Goal: Task Accomplishment & Management: Complete application form

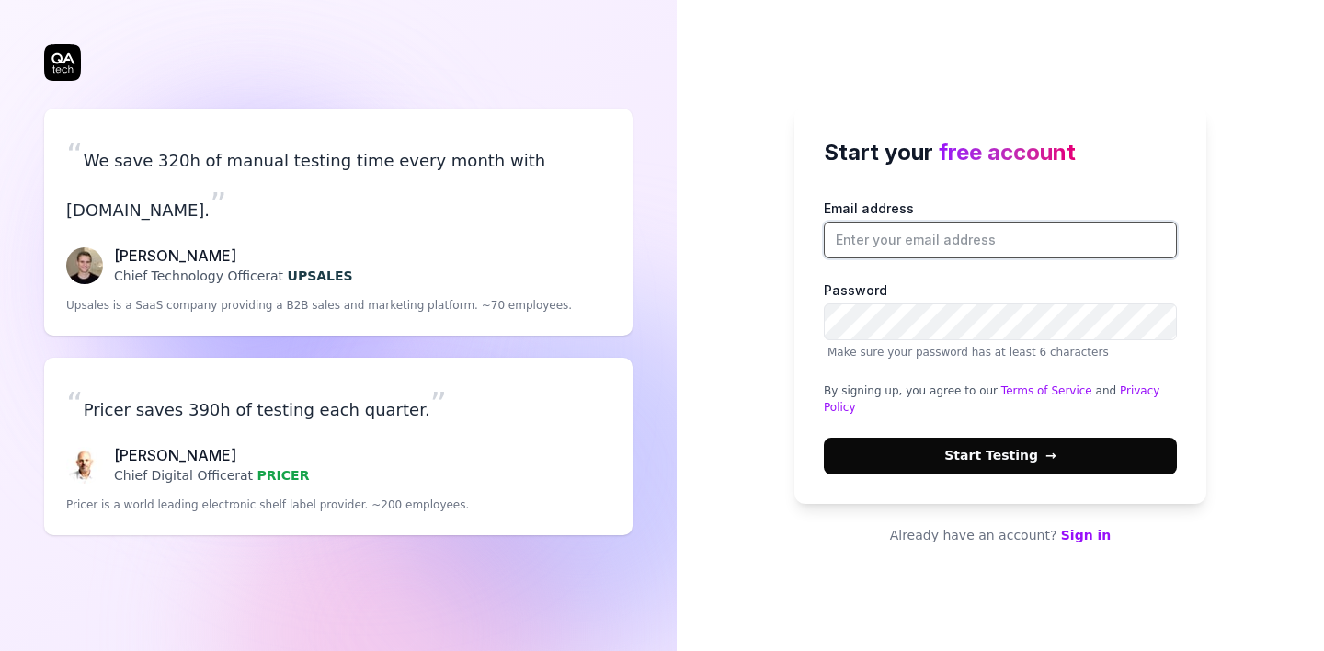
click at [907, 254] on input "Email address" at bounding box center [1000, 240] width 353 height 37
click at [1015, 165] on span "free account" at bounding box center [1007, 152] width 137 height 27
click at [910, 233] on input "Email address" at bounding box center [1000, 240] width 353 height 37
type input "[EMAIL_ADDRESS][DOMAIN_NAME]"
click at [1049, 458] on span "→" at bounding box center [1050, 455] width 11 height 19
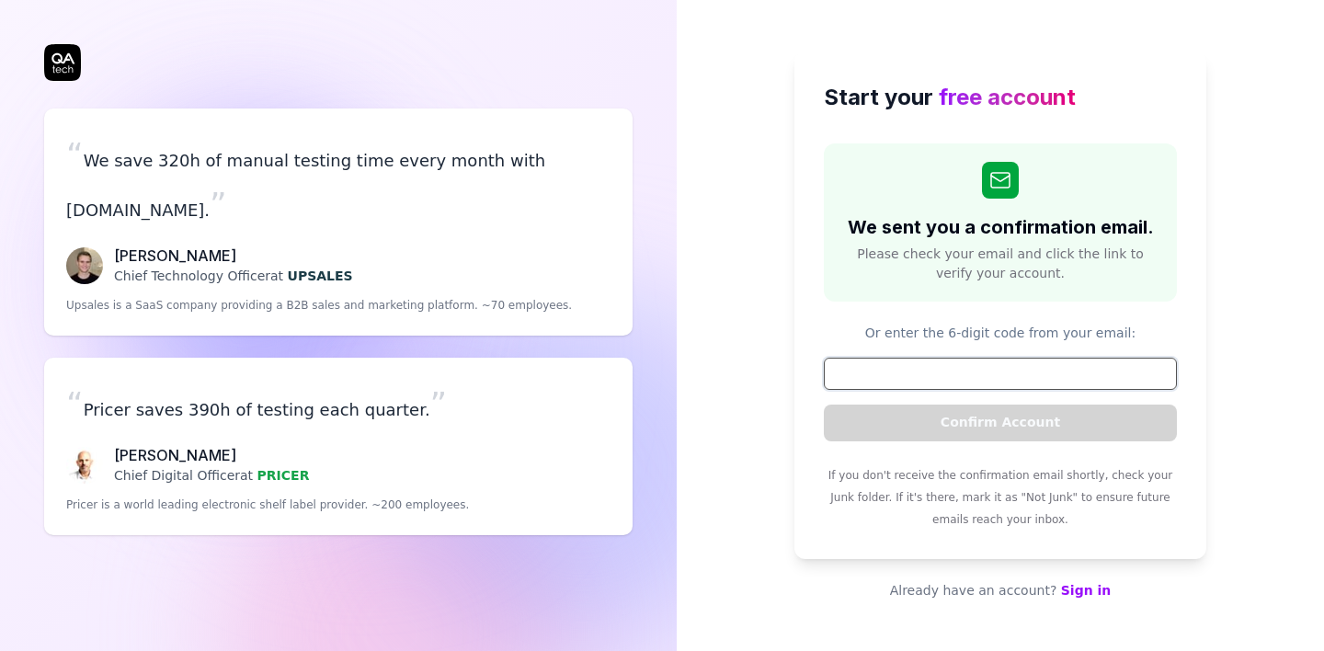
paste input "900508"
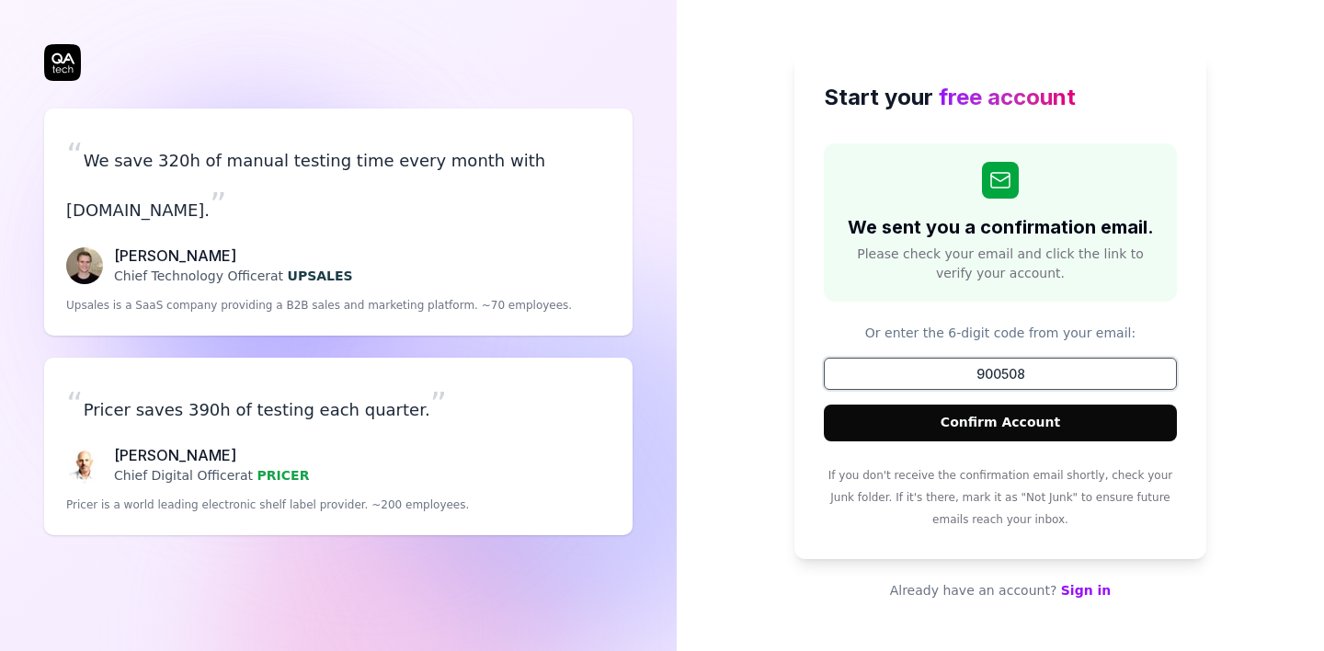
type input "900508"
click at [1007, 431] on button "Confirm Account" at bounding box center [1000, 422] width 353 height 37
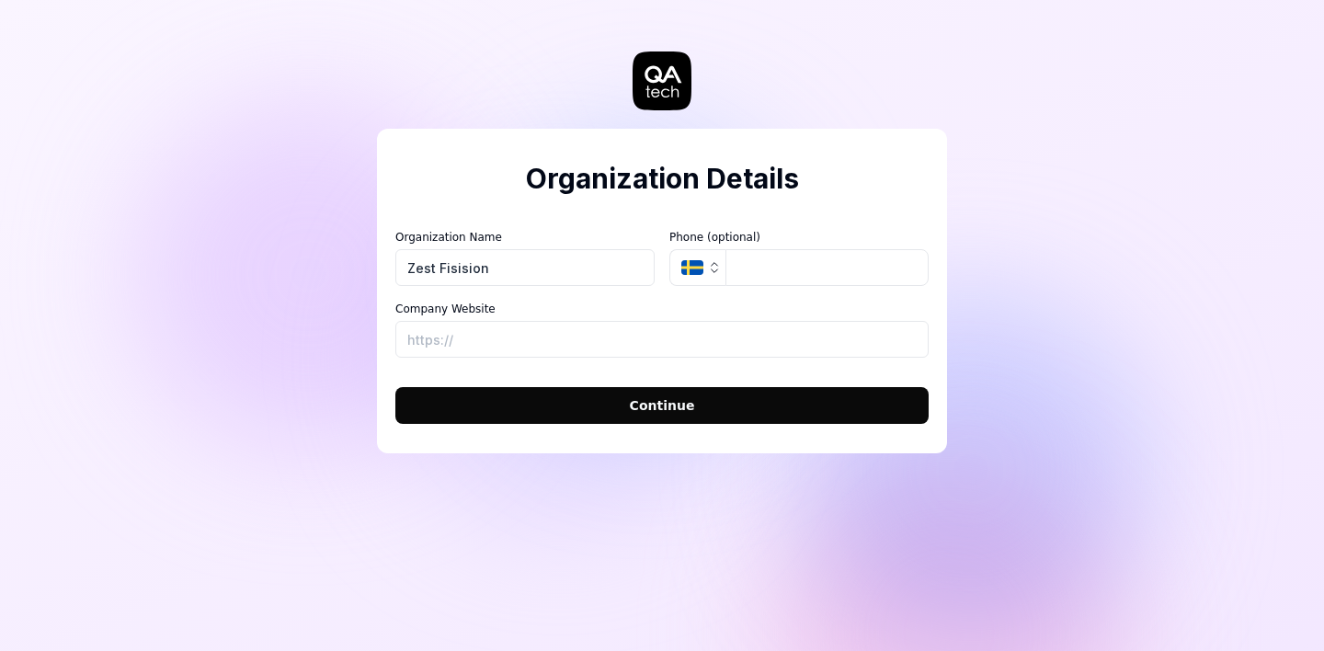
type input "Zest Fisision"
click at [770, 266] on input "tel" at bounding box center [826, 267] width 203 height 37
click at [532, 330] on input "Company Website" at bounding box center [661, 339] width 533 height 37
click at [892, 201] on div "Organization Details Organization Name Zest Fisision Organization Logo (Square …" at bounding box center [662, 291] width 570 height 324
click at [491, 326] on input "Company Website" at bounding box center [661, 339] width 533 height 37
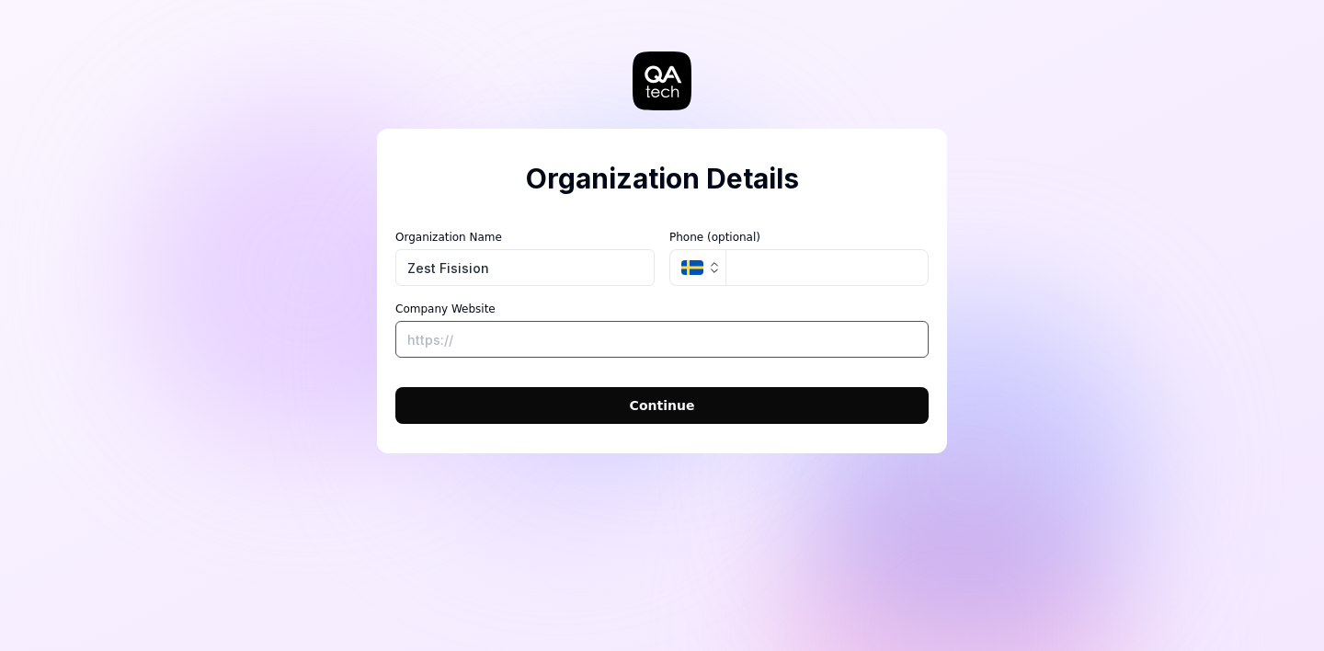
paste input "[URL][DOMAIN_NAME]"
type input "[URL][DOMAIN_NAME]"
click at [586, 406] on button "Continue" at bounding box center [661, 405] width 533 height 37
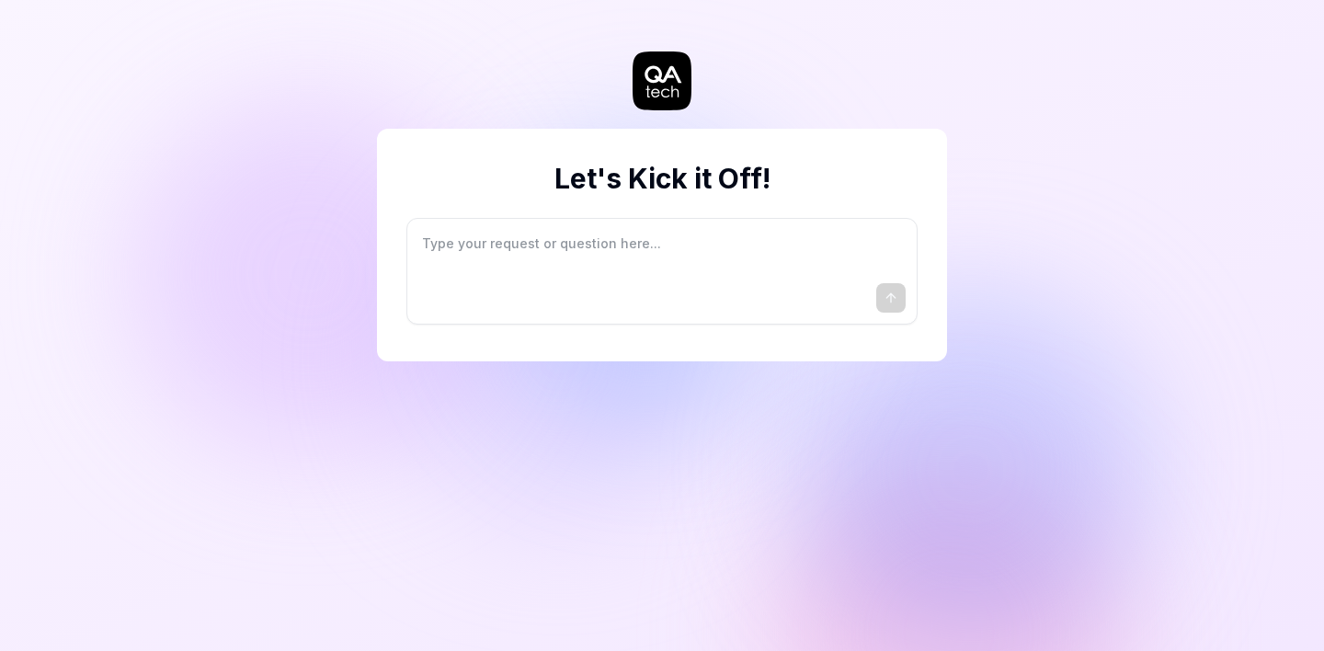
type textarea "*"
type textarea "I"
type textarea "*"
type textarea "I"
type textarea "*"
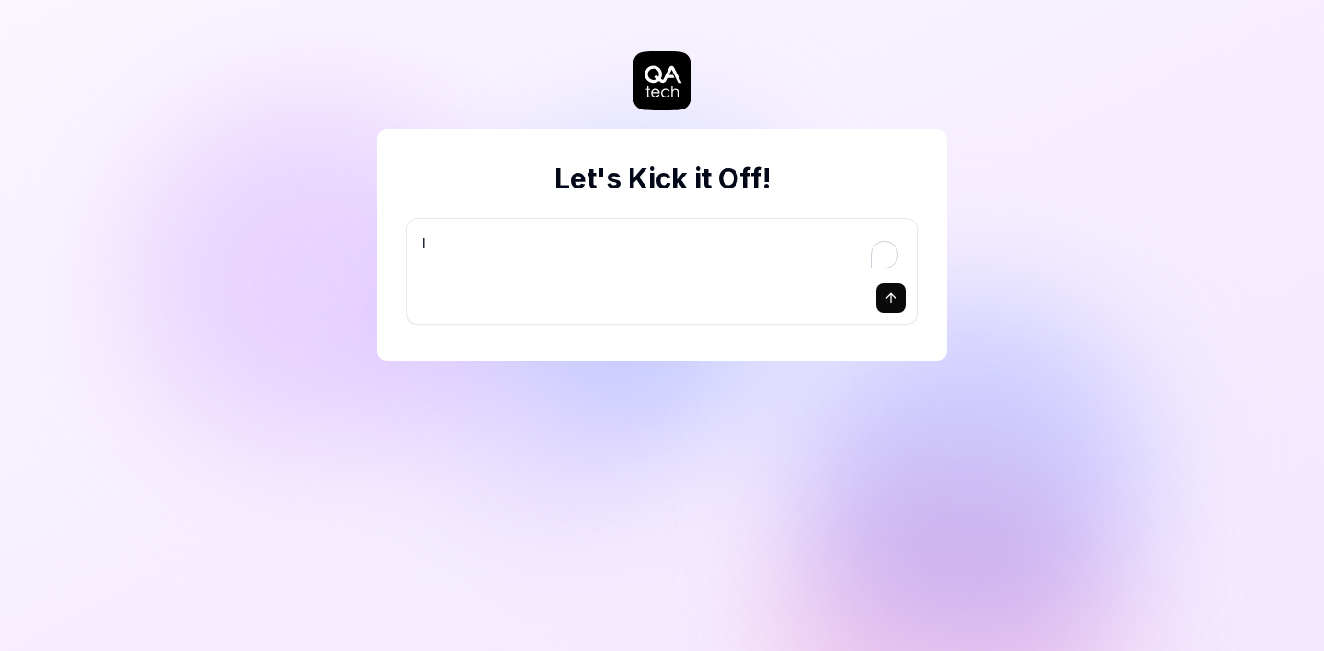
type textarea "I w"
type textarea "*"
type textarea "I wa"
type textarea "*"
type textarea "I wan"
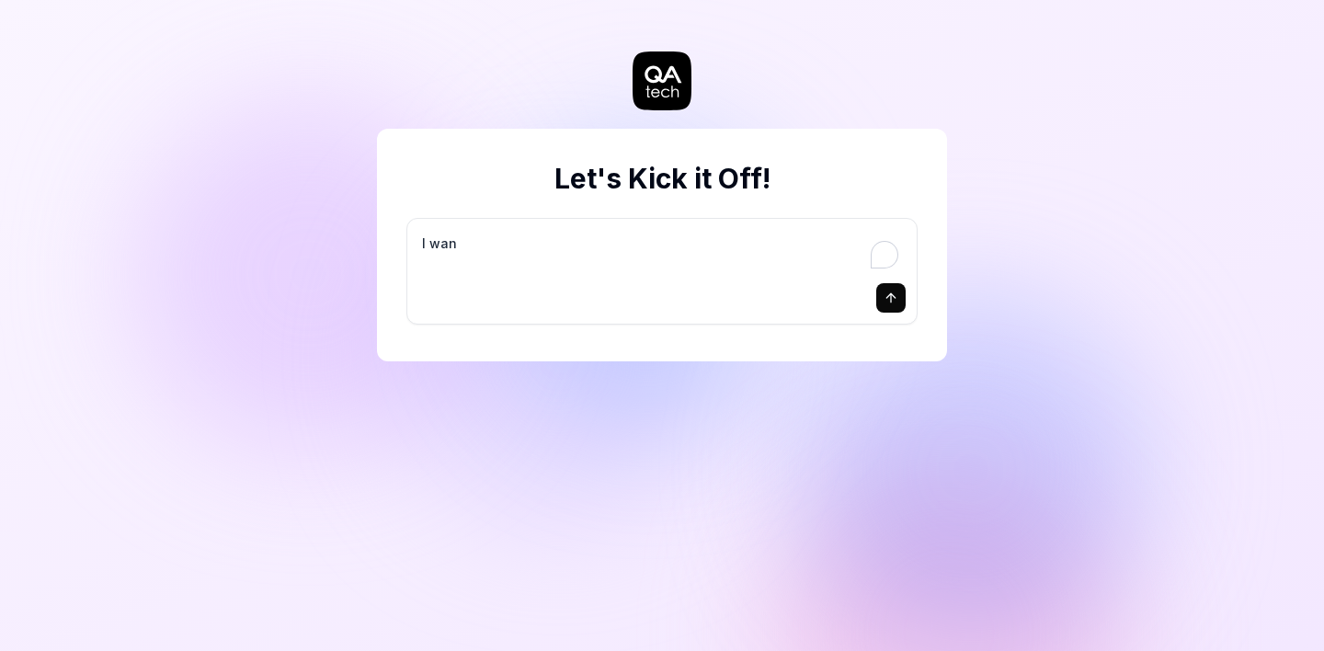
type textarea "*"
type textarea "I want"
type textarea "*"
type textarea "I want"
type textarea "*"
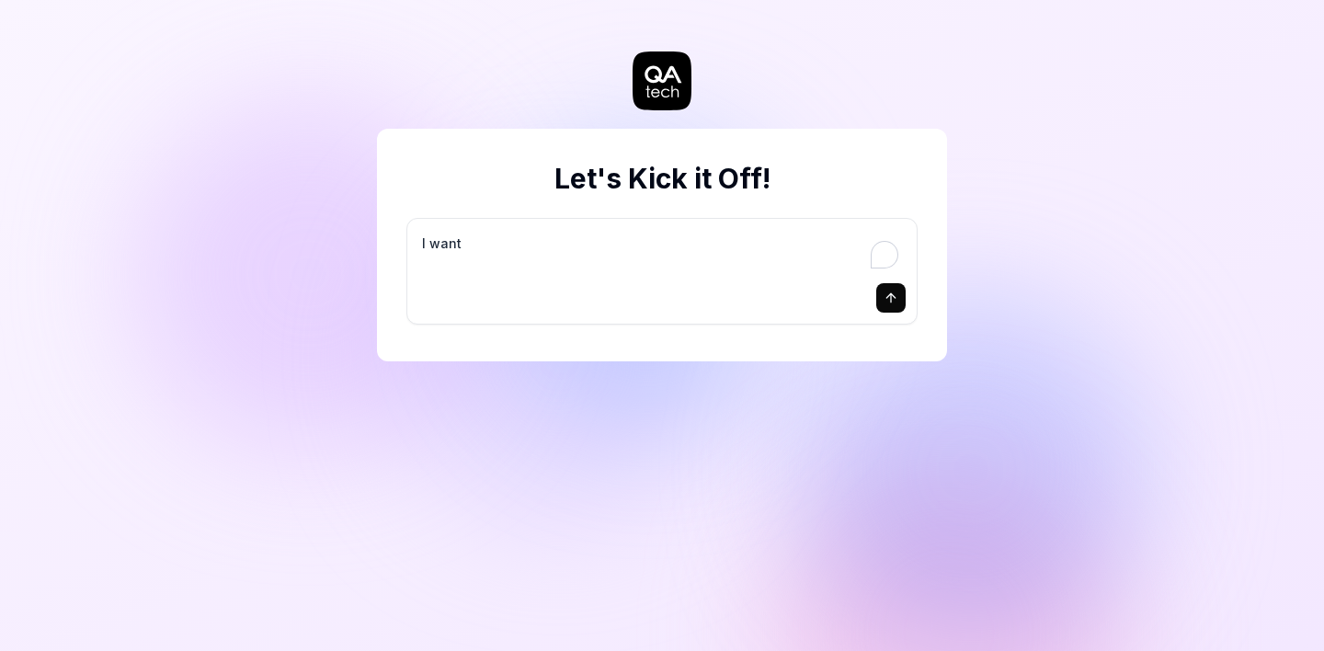
type textarea "I want a"
type textarea "*"
type textarea "I want a"
type textarea "*"
type textarea "I want a g"
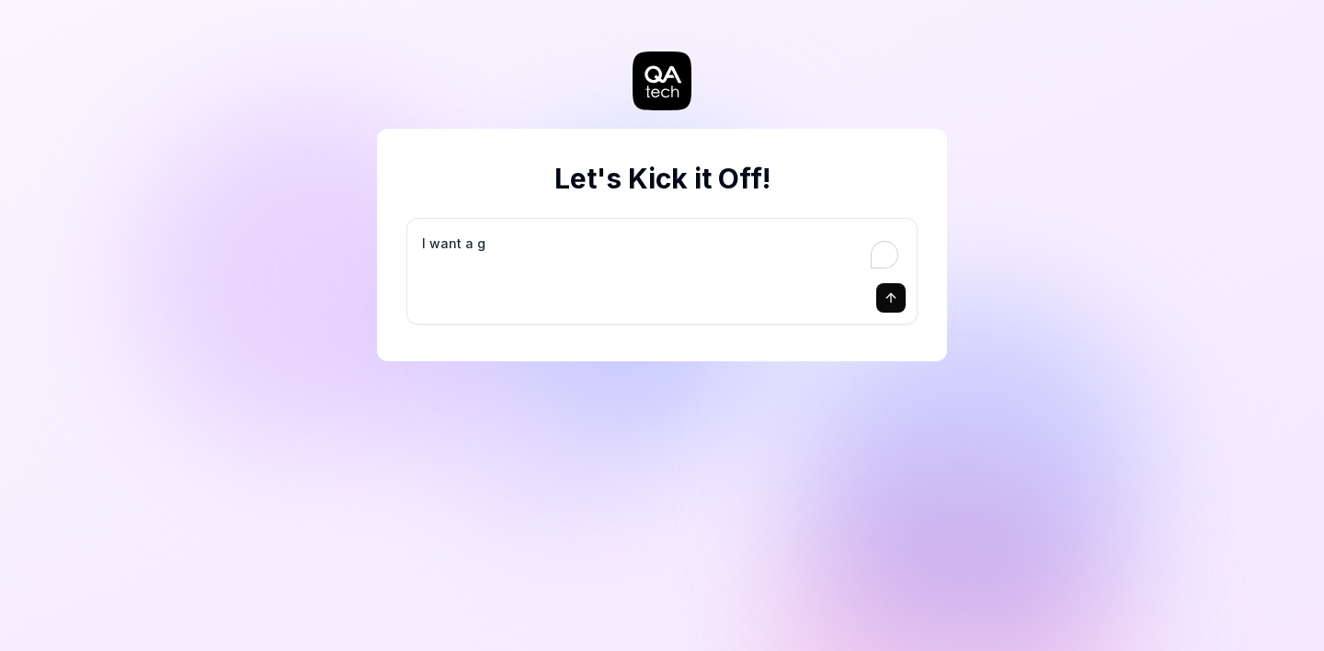
type textarea "*"
type textarea "I want a go"
type textarea "*"
type textarea "I want a goo"
type textarea "*"
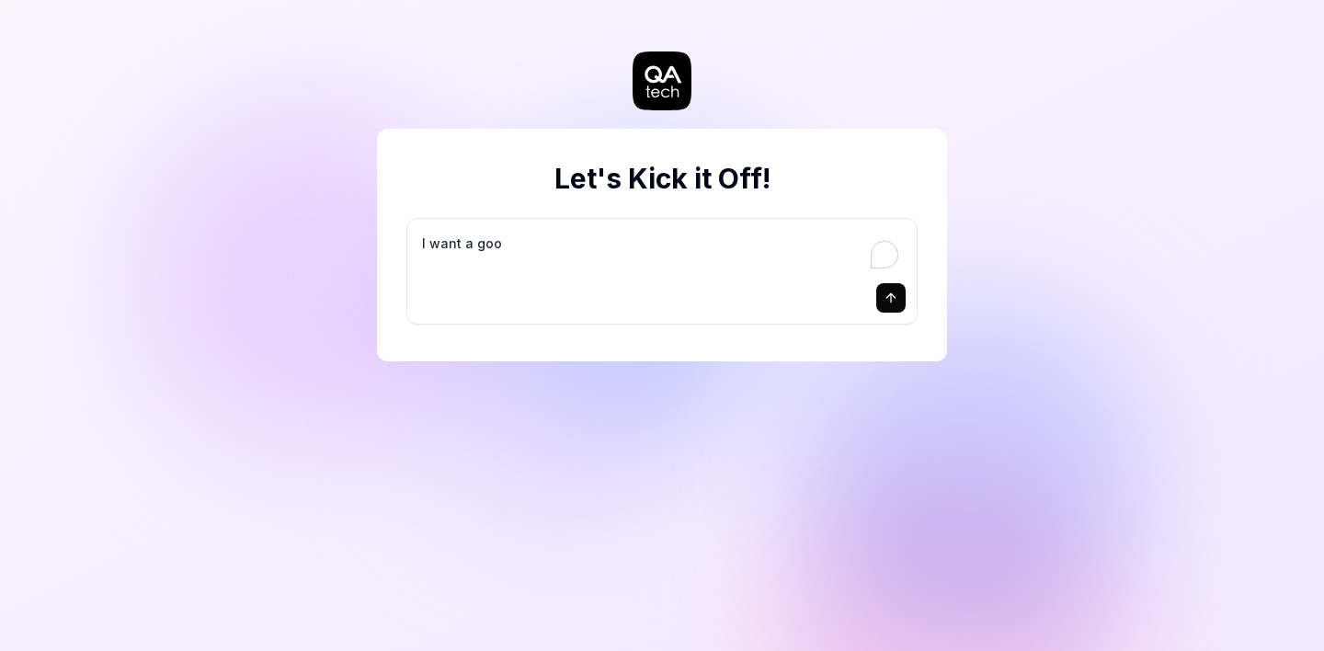
type textarea "I want a good"
type textarea "*"
type textarea "I want a good"
type textarea "*"
type textarea "I want a good t"
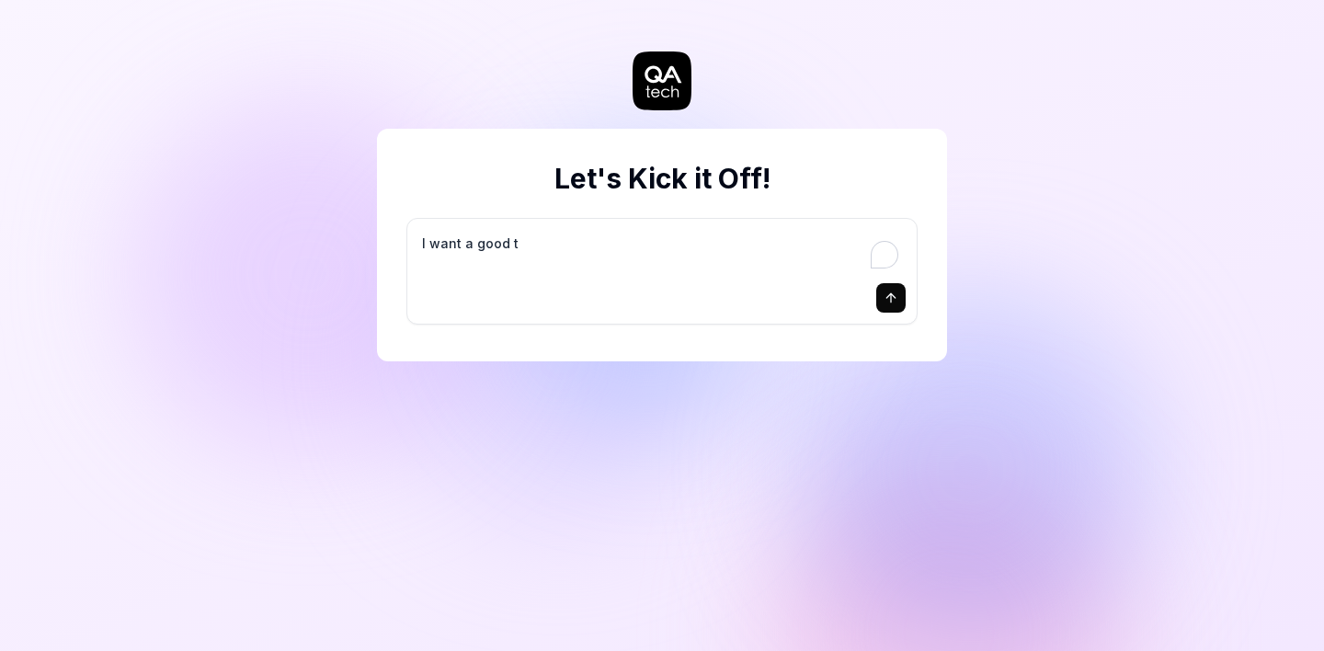
type textarea "*"
type textarea "I want a good te"
type textarea "*"
type textarea "I want a good tes"
type textarea "*"
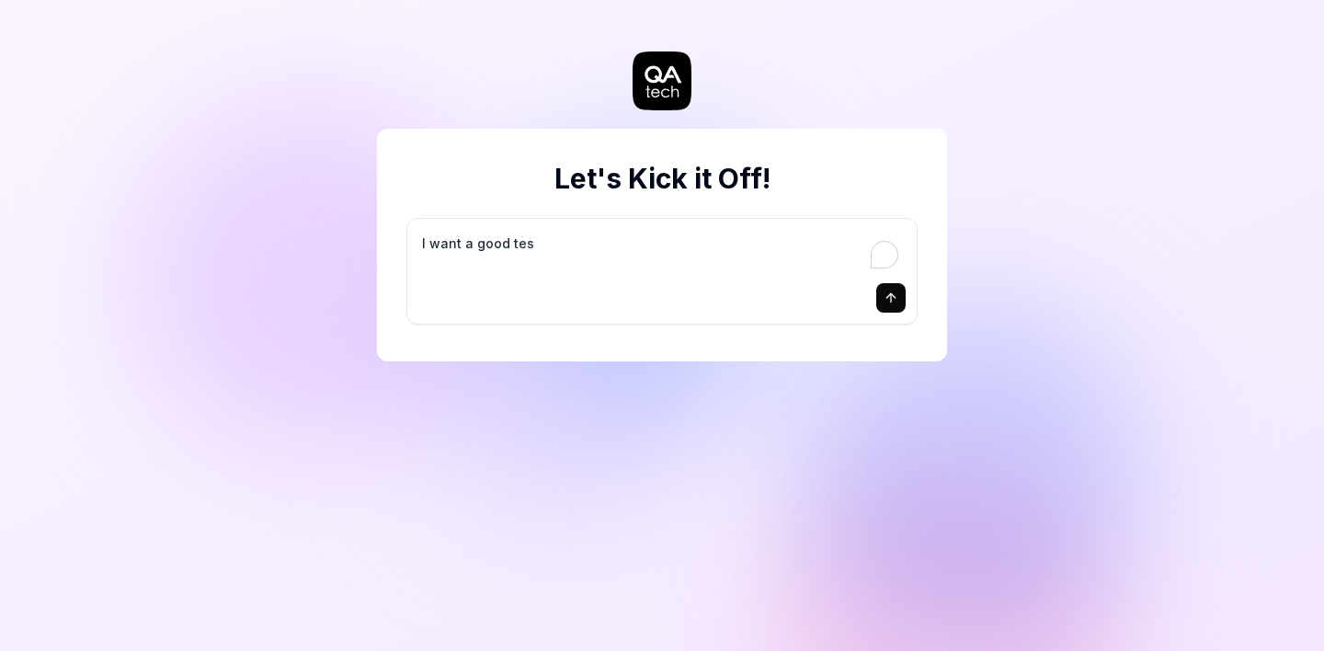
type textarea "I want a good test"
type textarea "*"
type textarea "I want a good test"
type textarea "*"
type textarea "I want a good test s"
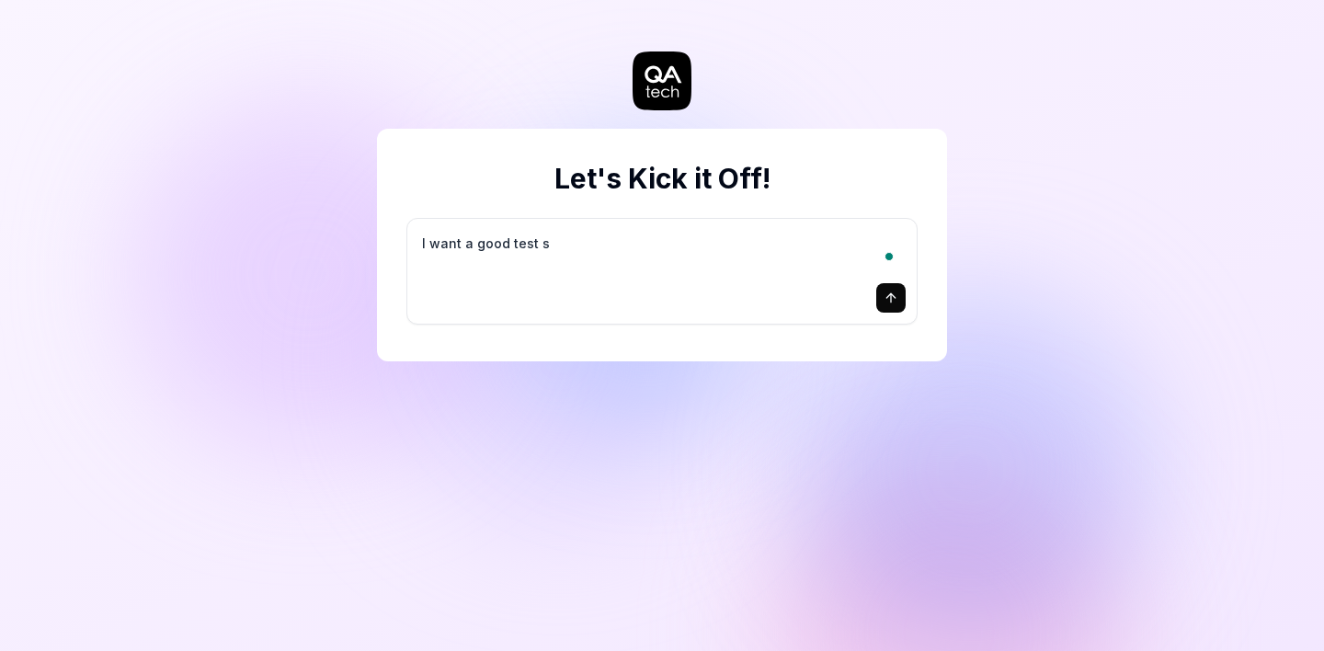
type textarea "*"
type textarea "I want a good test se"
type textarea "*"
type textarea "I want a good test set"
type textarea "*"
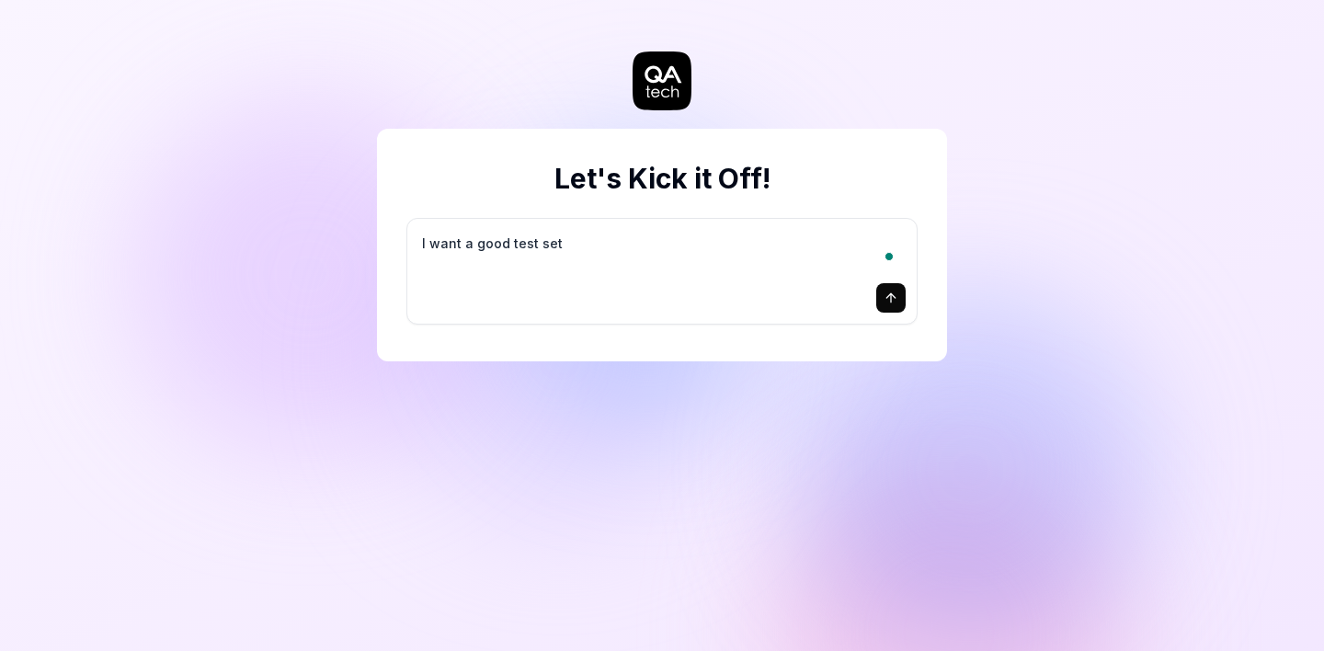
type textarea "I want a good test setu"
type textarea "*"
type textarea "I want a good test setup"
type textarea "*"
type textarea "I want a good test setup"
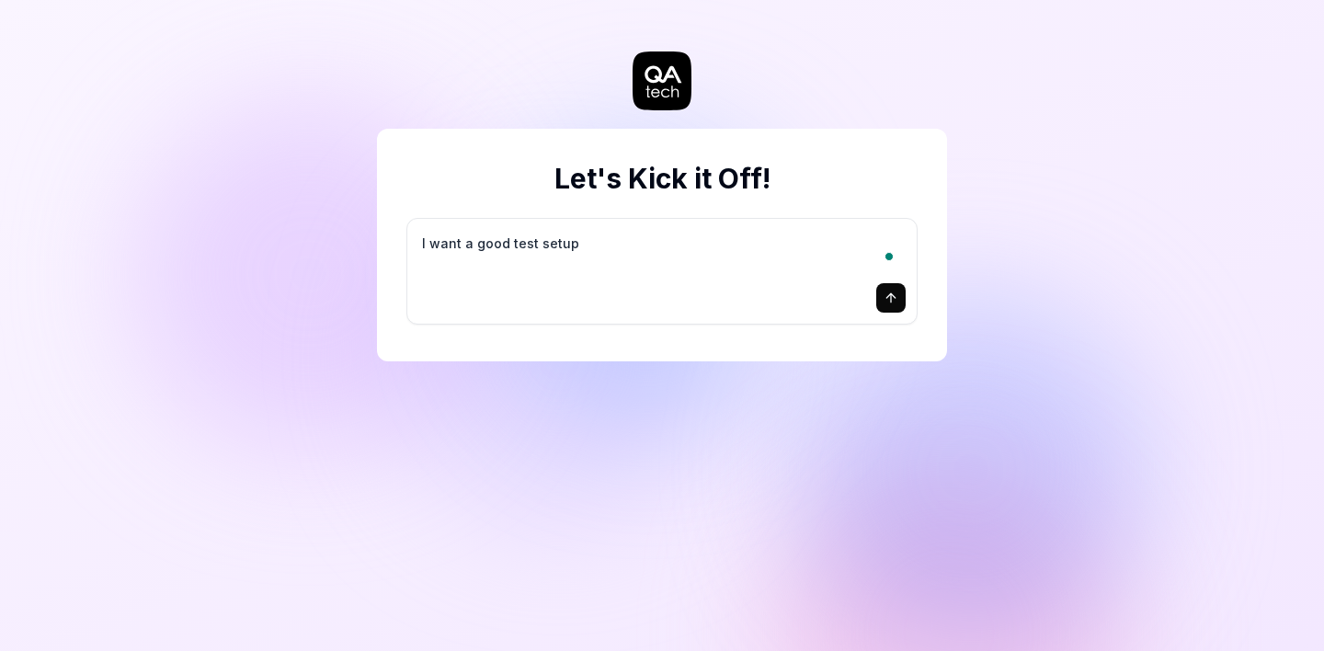
type textarea "*"
type textarea "I want a good test setup f"
type textarea "*"
type textarea "I want a good test setup fo"
type textarea "*"
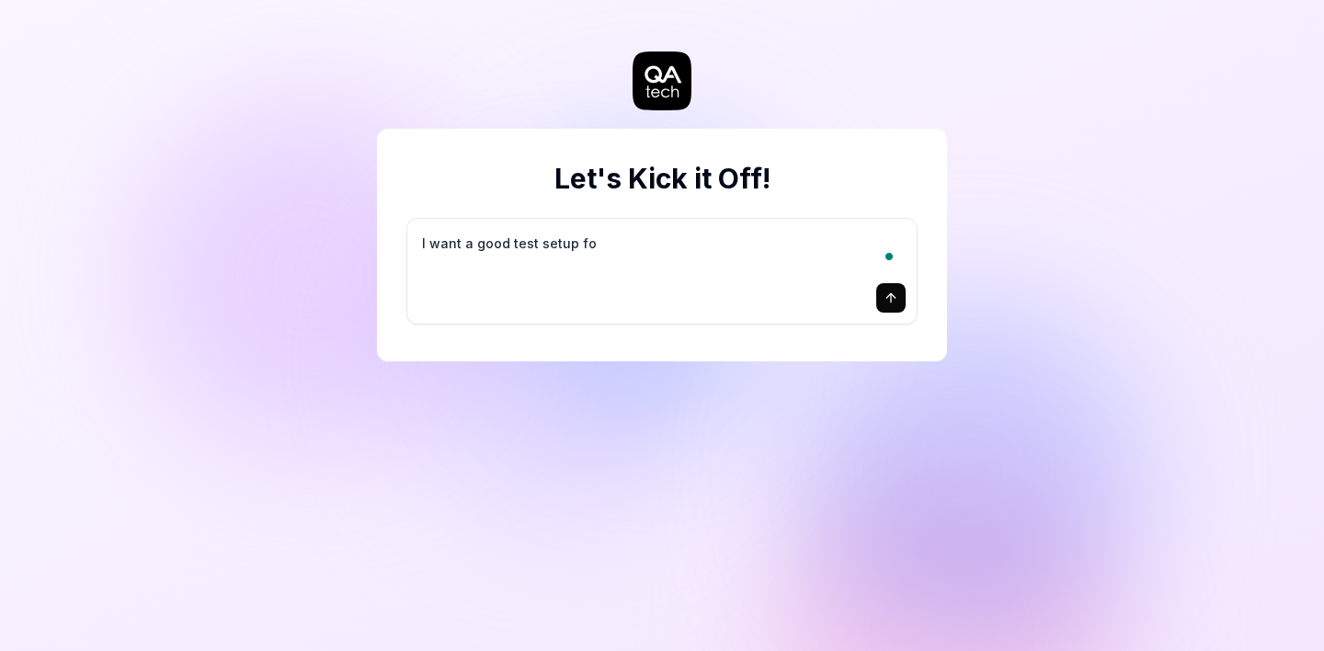
type textarea "I want a good test setup for"
type textarea "*"
type textarea "I want a good test setup for"
type textarea "*"
type textarea "I want a good test setup for m"
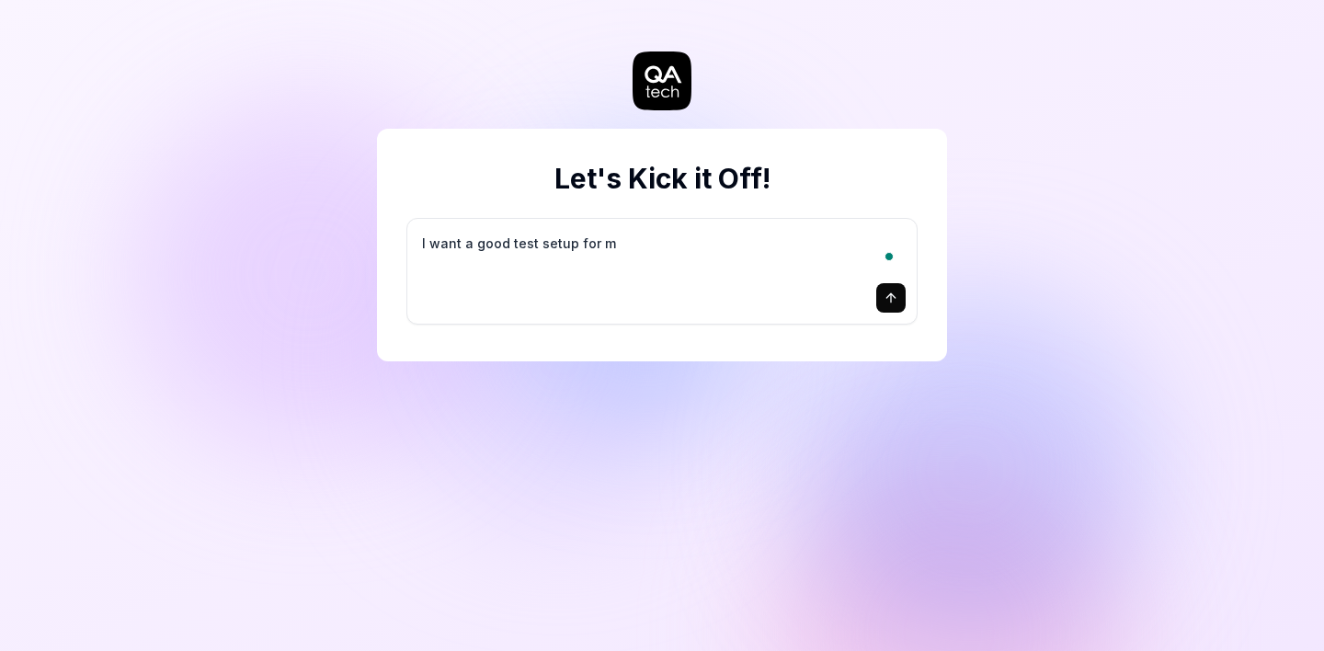
type textarea "*"
type textarea "I want a good test setup for my"
type textarea "*"
type textarea "I want a good test setup for my"
type textarea "*"
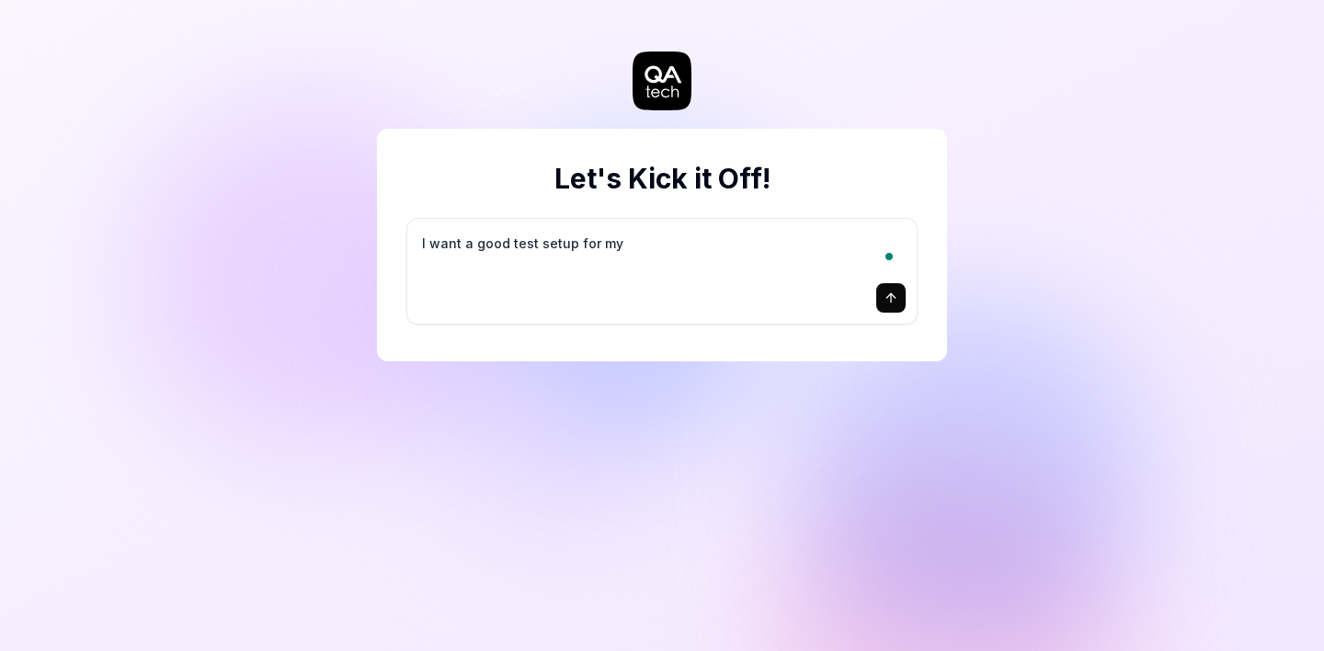
type textarea "I want a good test setup for my s"
type textarea "*"
type textarea "I want a good test setup for my si"
type textarea "*"
type textarea "I want a good test setup for my sit"
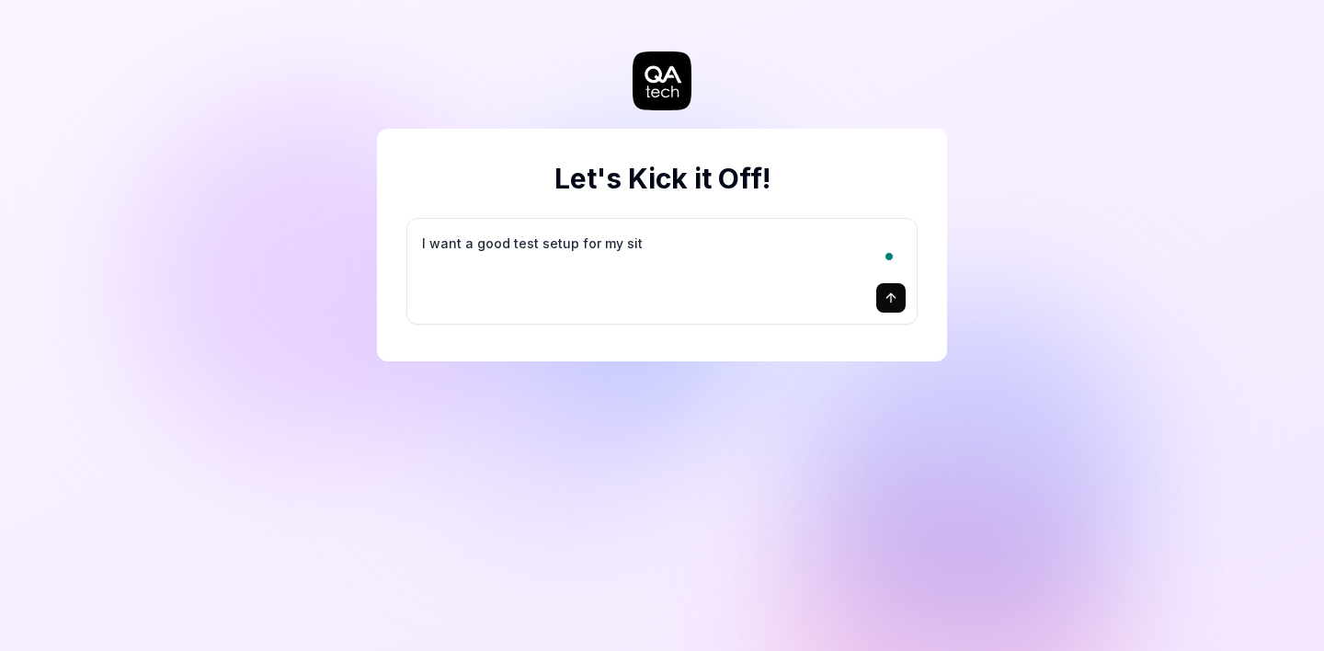
type textarea "*"
type textarea "I want a good test setup for my site"
type textarea "*"
type textarea "I want a good test setup for my site"
type textarea "*"
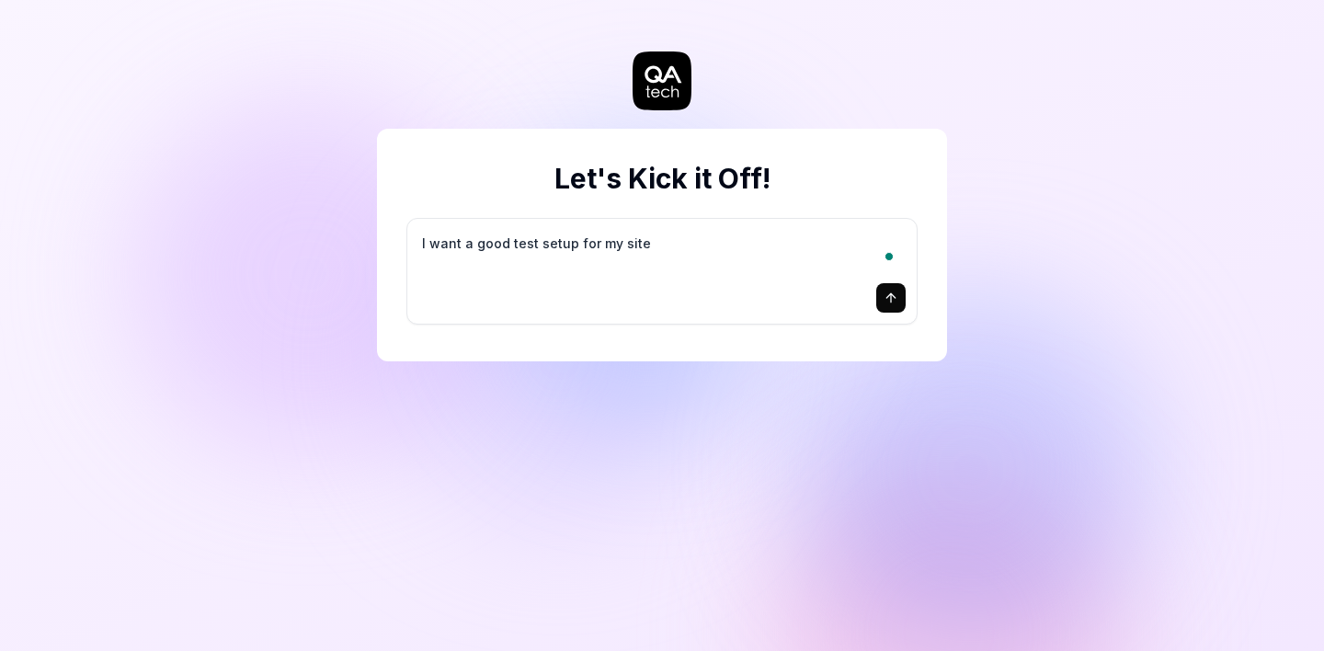
type textarea "I want a good test setup for my site -"
type textarea "*"
type textarea "I want a good test setup for my site -"
type textarea "*"
type textarea "I want a good test setup for my site - h"
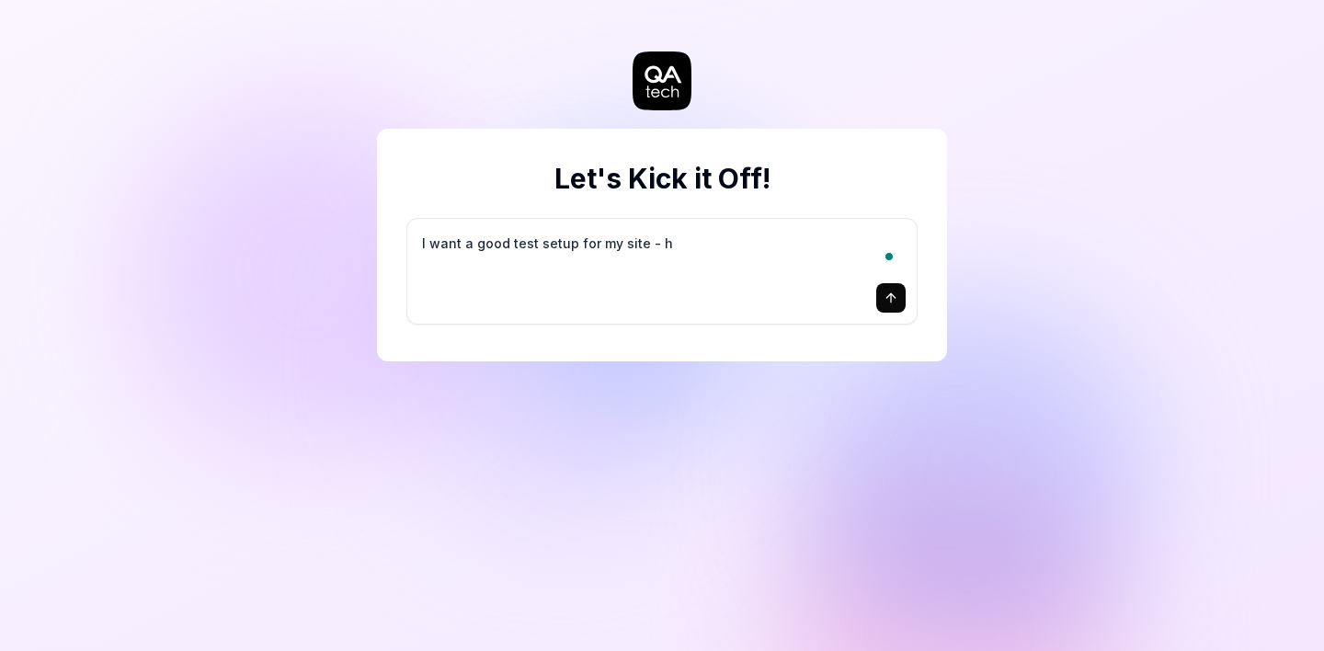
type textarea "*"
type textarea "I want a good test setup for my site - he"
type textarea "*"
type textarea "I want a good test setup for my site - hel"
type textarea "*"
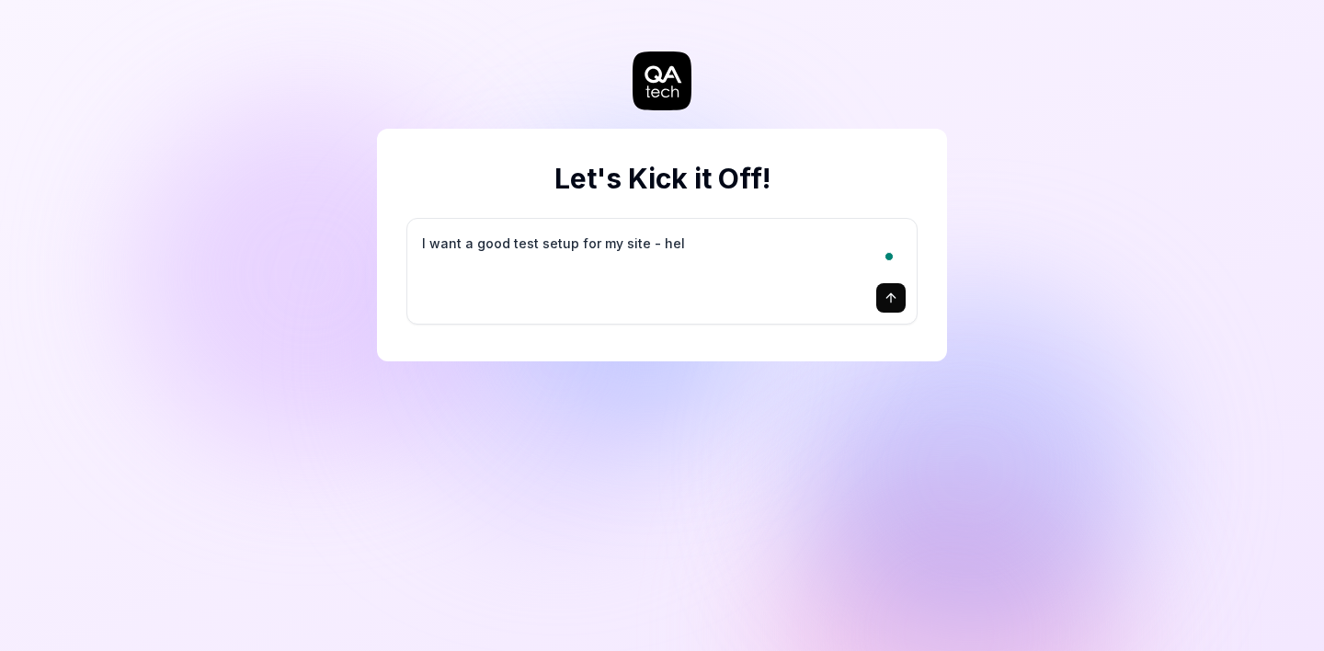
type textarea "I want a good test setup for my site - help"
type textarea "*"
type textarea "I want a good test setup for my site - help"
type textarea "*"
type textarea "I want a good test setup for my site - help m"
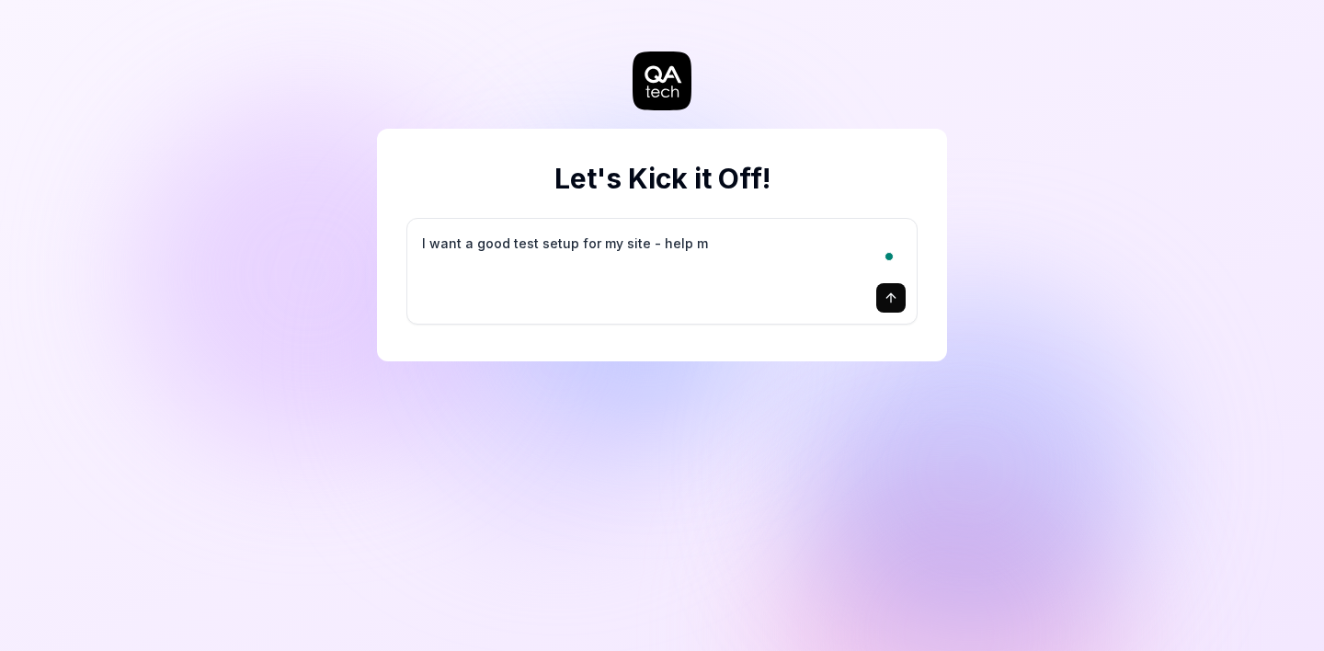
type textarea "*"
type textarea "I want a good test setup for my site - help me"
type textarea "*"
type textarea "I want a good test setup for my site - help me"
type textarea "*"
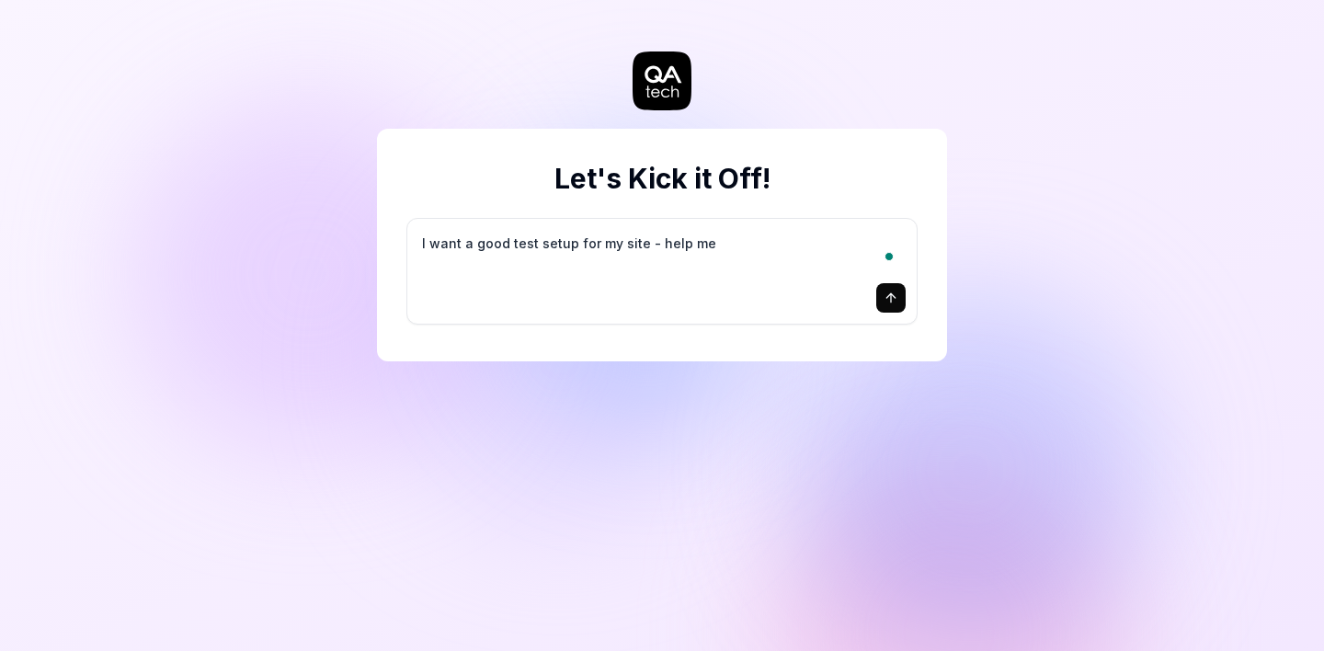
type textarea "I want a good test setup for my site - help me c"
type textarea "*"
type textarea "I want a good test setup for my site - help me cr"
type textarea "*"
type textarea "I want a good test setup for my site - help me cre"
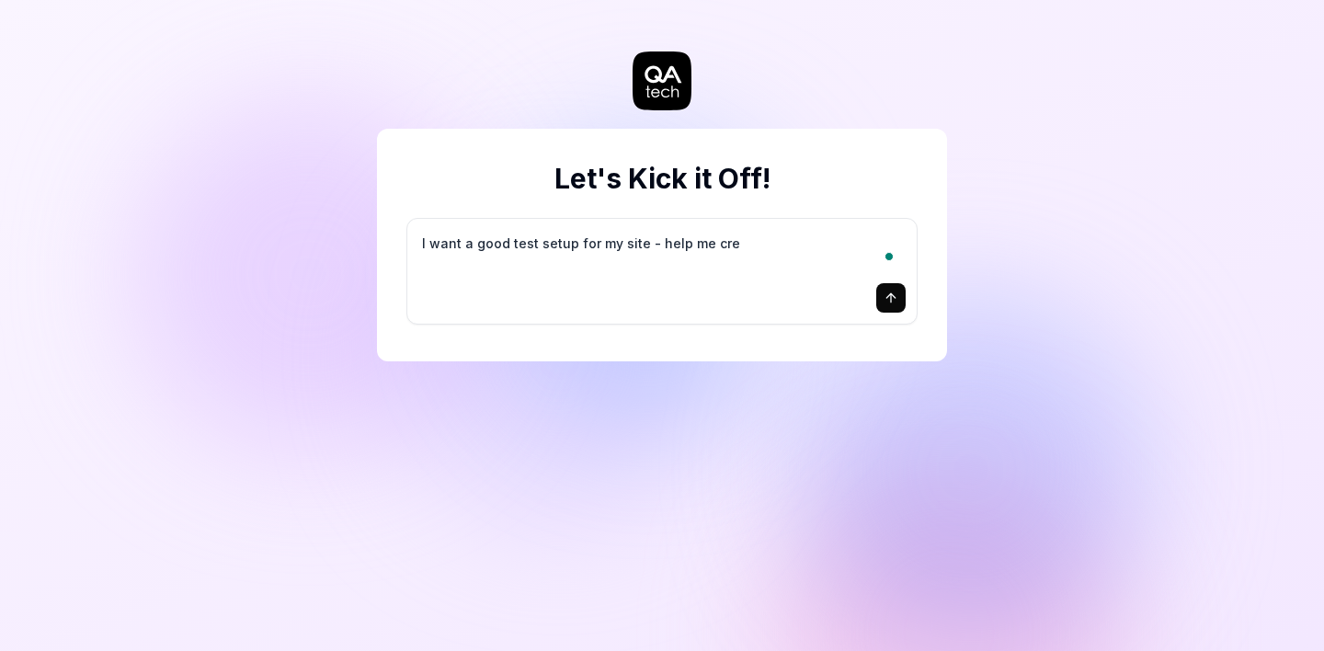
type textarea "*"
type textarea "I want a good test setup for my site - help me crea"
type textarea "*"
type textarea "I want a good test setup for my site - help me creat"
type textarea "*"
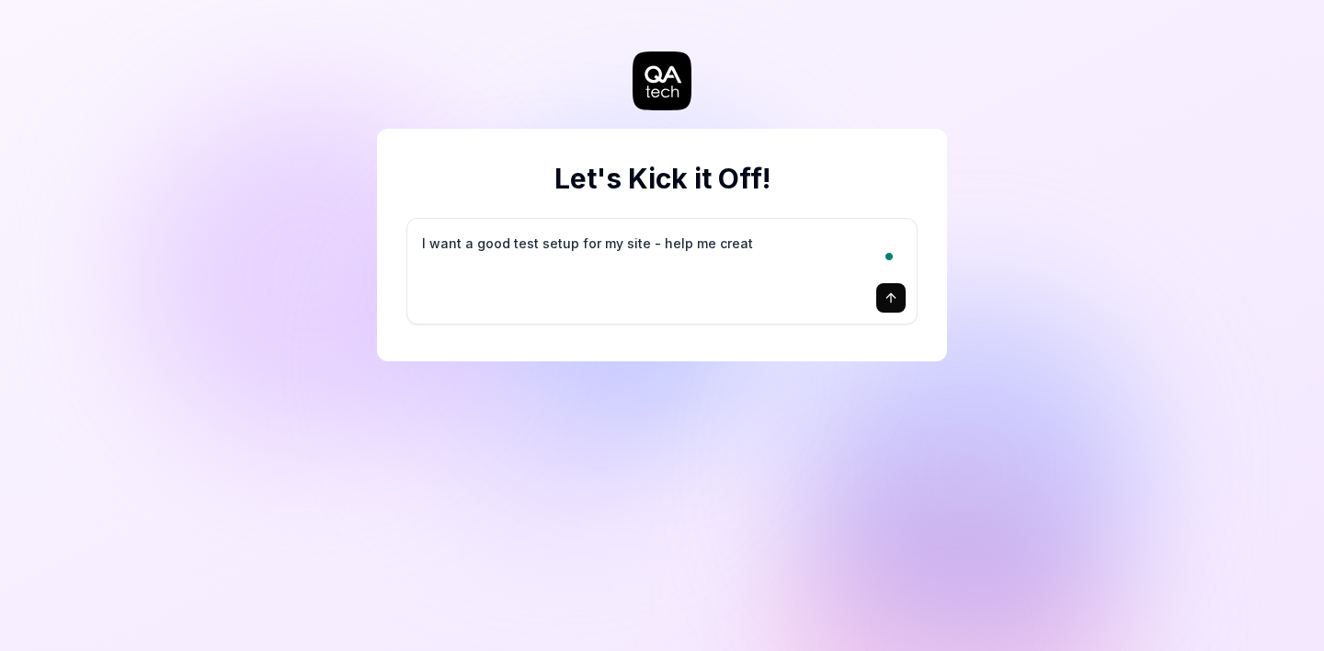
type textarea "I want a good test setup for my site - help me create"
type textarea "*"
type textarea "I want a good test setup for my site - help me create"
type textarea "*"
type textarea "I want a good test setup for my site - help me create t"
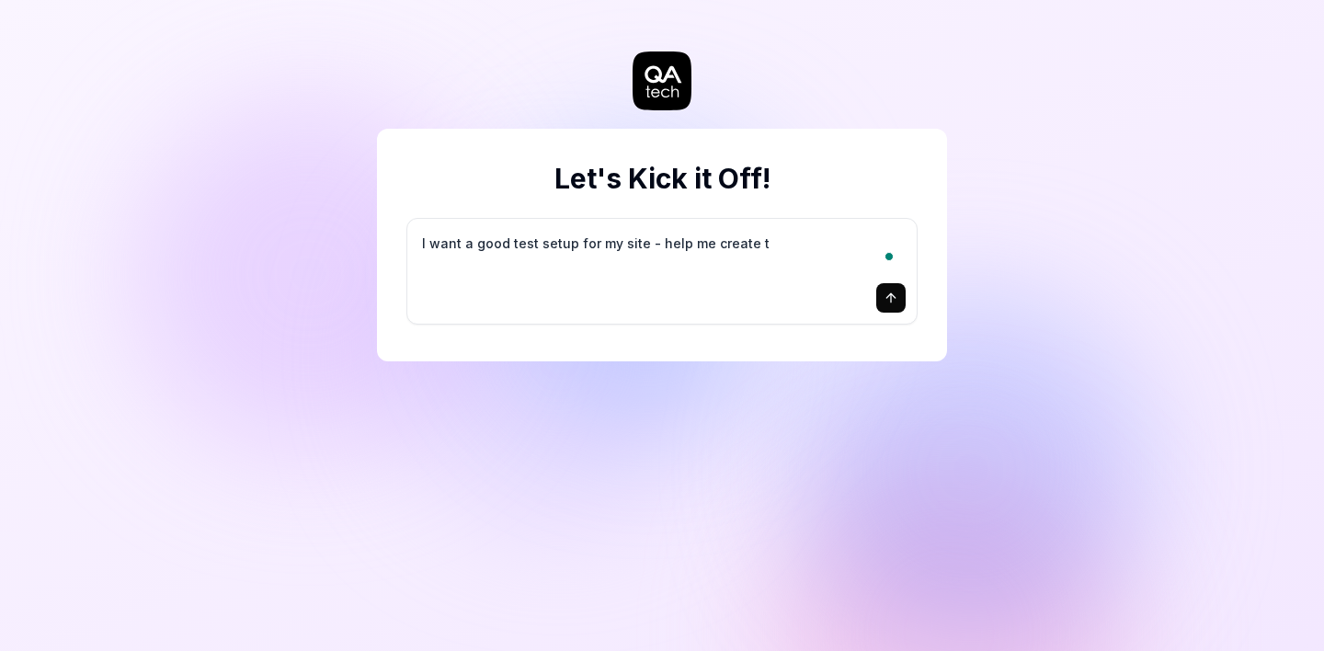
type textarea "*"
type textarea "I want a good test setup for my site - help me create th"
type textarea "*"
type textarea "I want a good test setup for my site - help me create the"
type textarea "*"
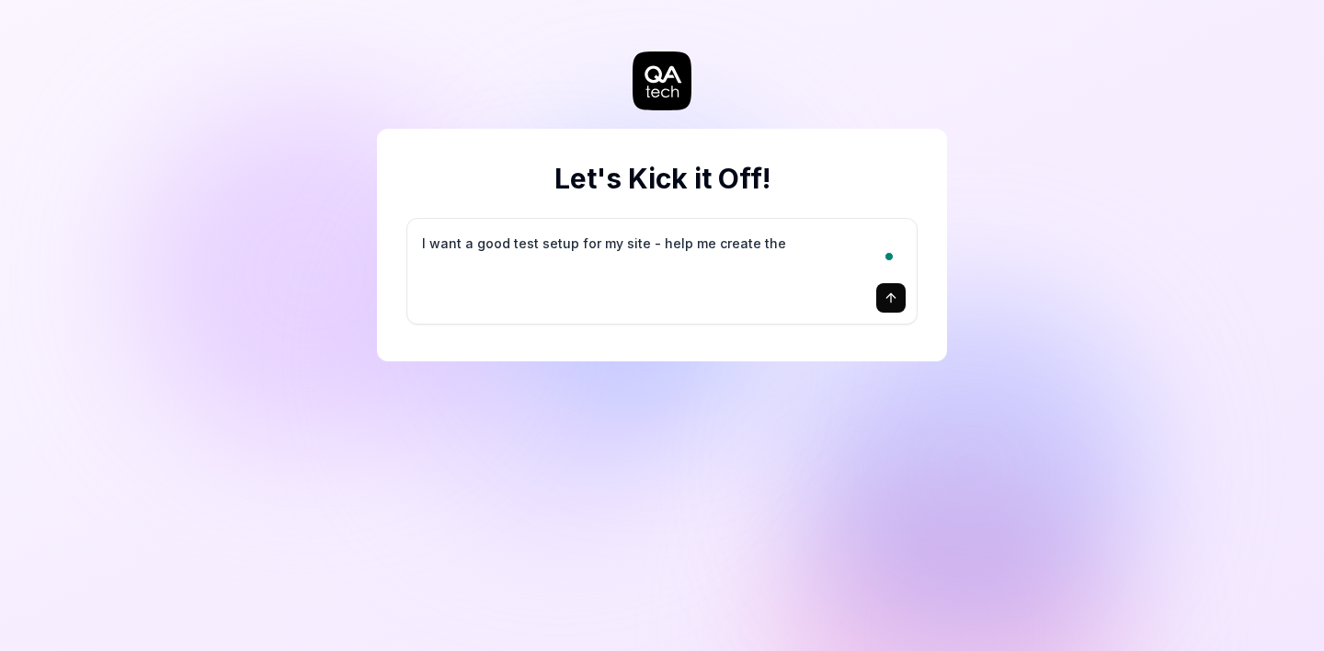
type textarea "I want a good test setup for my site - help me create the"
type textarea "*"
type textarea "I want a good test setup for my site - help me create the f"
type textarea "*"
type textarea "I want a good test setup for my site - help me create the fi"
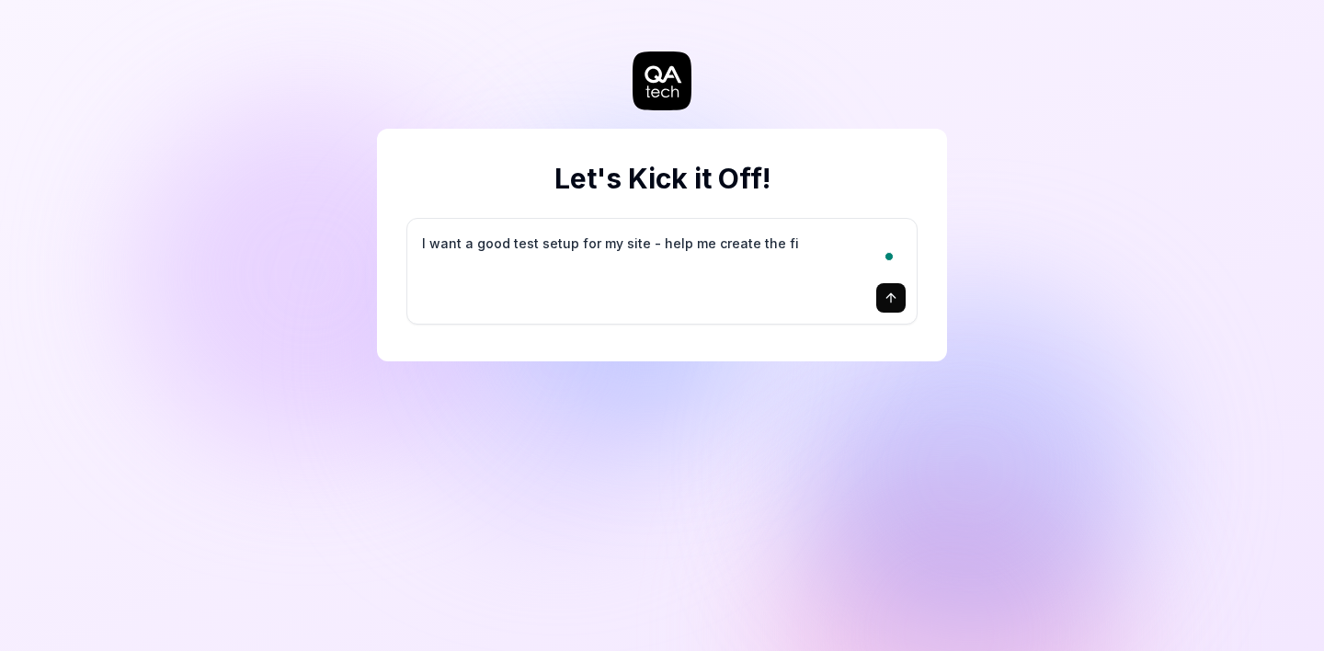
type textarea "*"
type textarea "I want a good test setup for my site - help me create the fir"
type textarea "*"
type textarea "I want a good test setup for my site - help me create the firs"
type textarea "*"
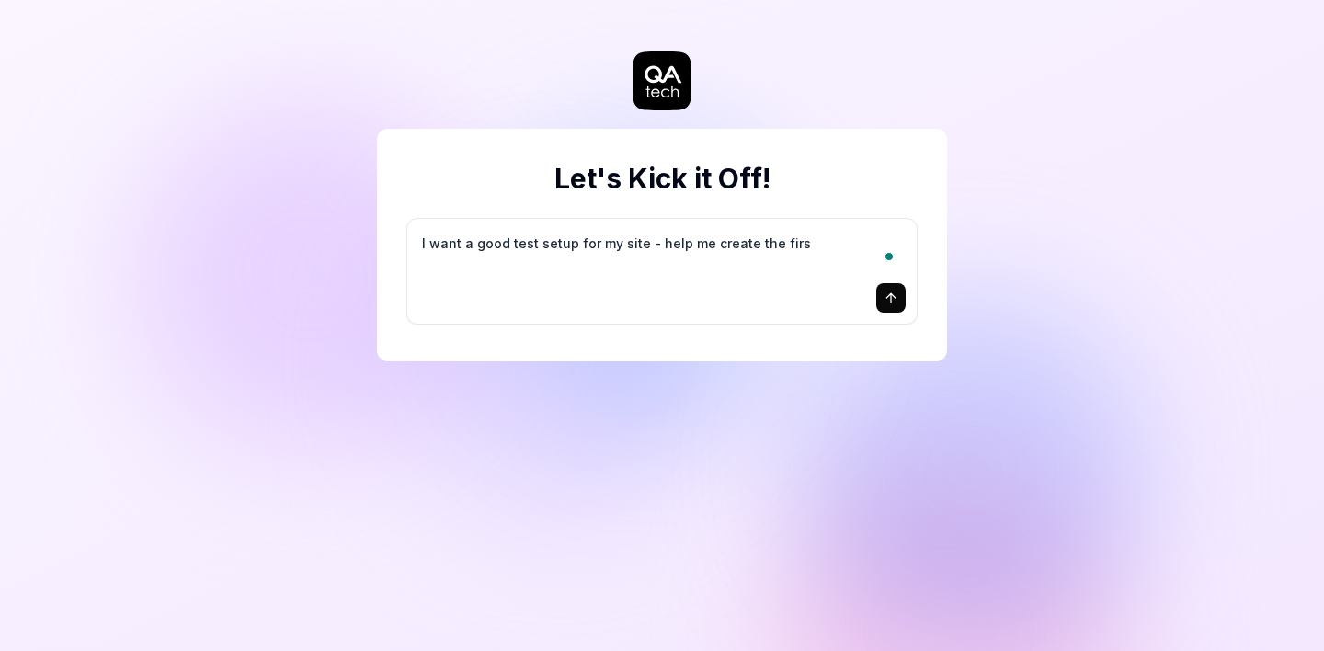
type textarea "I want a good test setup for my site - help me create the first"
type textarea "*"
type textarea "I want a good test setup for my site - help me create the first"
type textarea "*"
type textarea "I want a good test setup for my site - help me create the first 3"
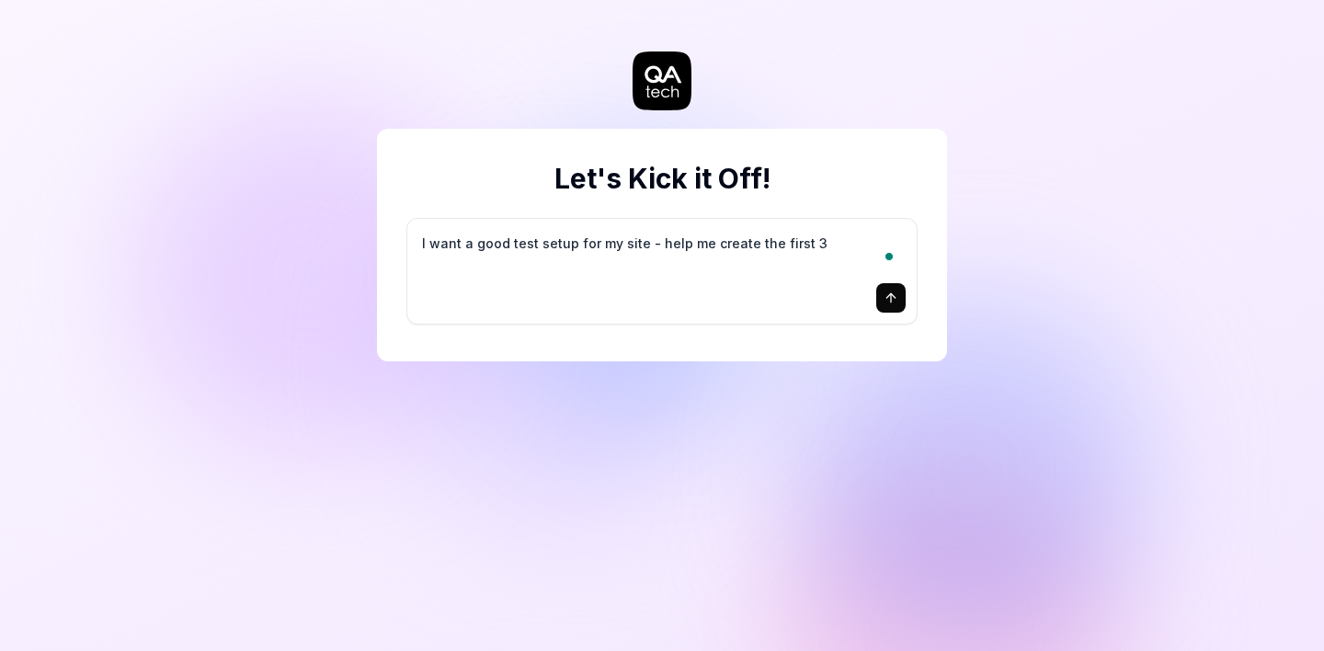
type textarea "*"
type textarea "I want a good test setup for my site - help me create the first 3-"
type textarea "*"
type textarea "I want a good test setup for my site - help me create the first 3-5"
type textarea "*"
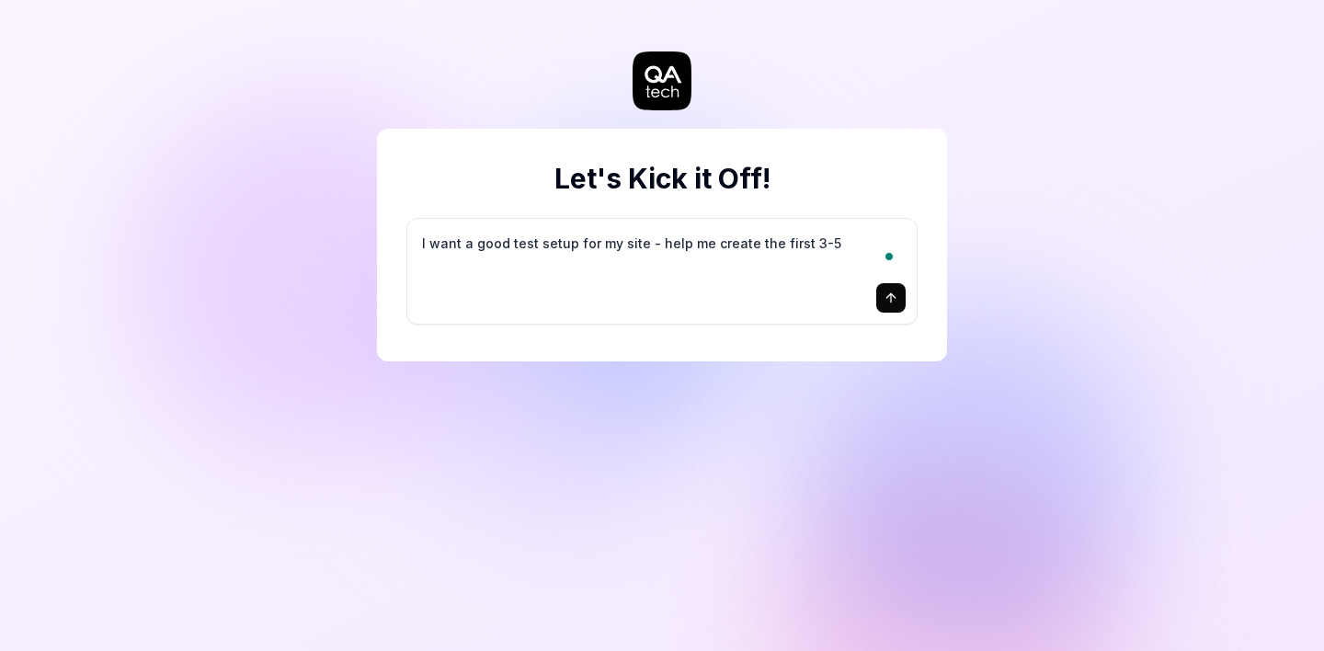
type textarea "I want a good test setup for my site - help me create the first 3-5"
type textarea "*"
type textarea "I want a good test setup for my site - help me create the first 3-5 t"
type textarea "*"
type textarea "I want a good test setup for my site - help me create the first 3-5 te"
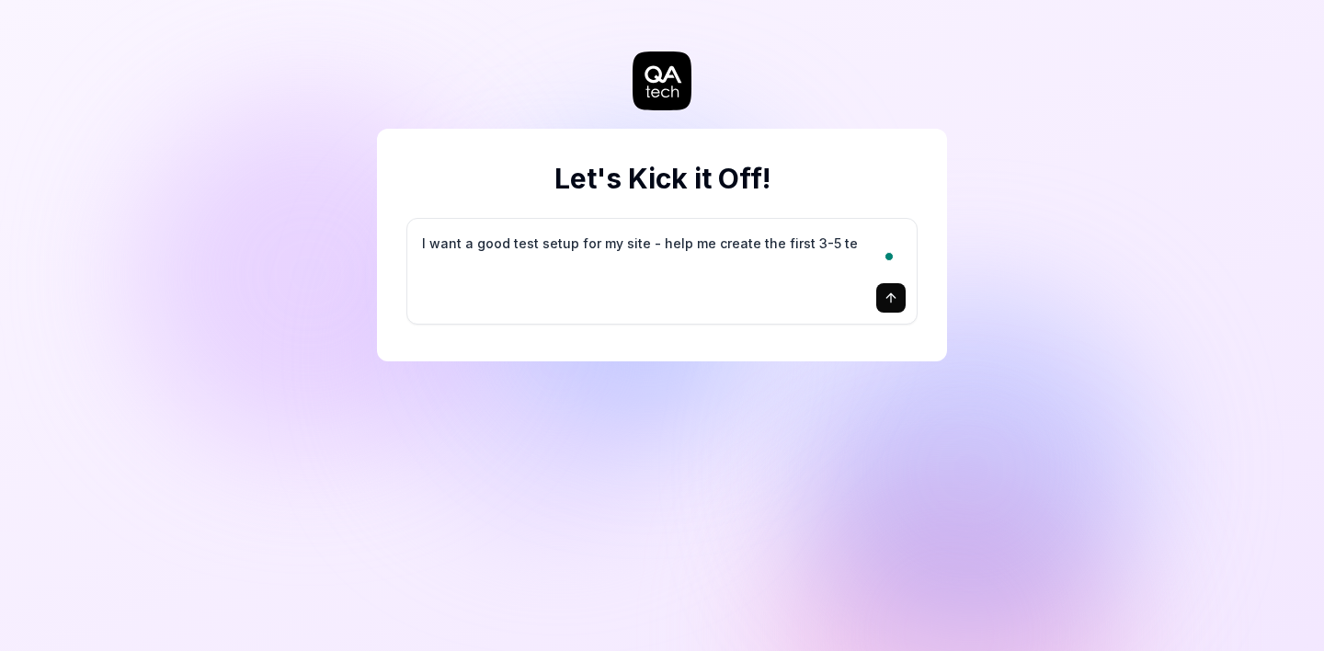
type textarea "*"
type textarea "I want a good test setup for my site - help me create the first 3-5 tes"
type textarea "*"
type textarea "I want a good test setup for my site - help me create the first 3-5 test"
type textarea "*"
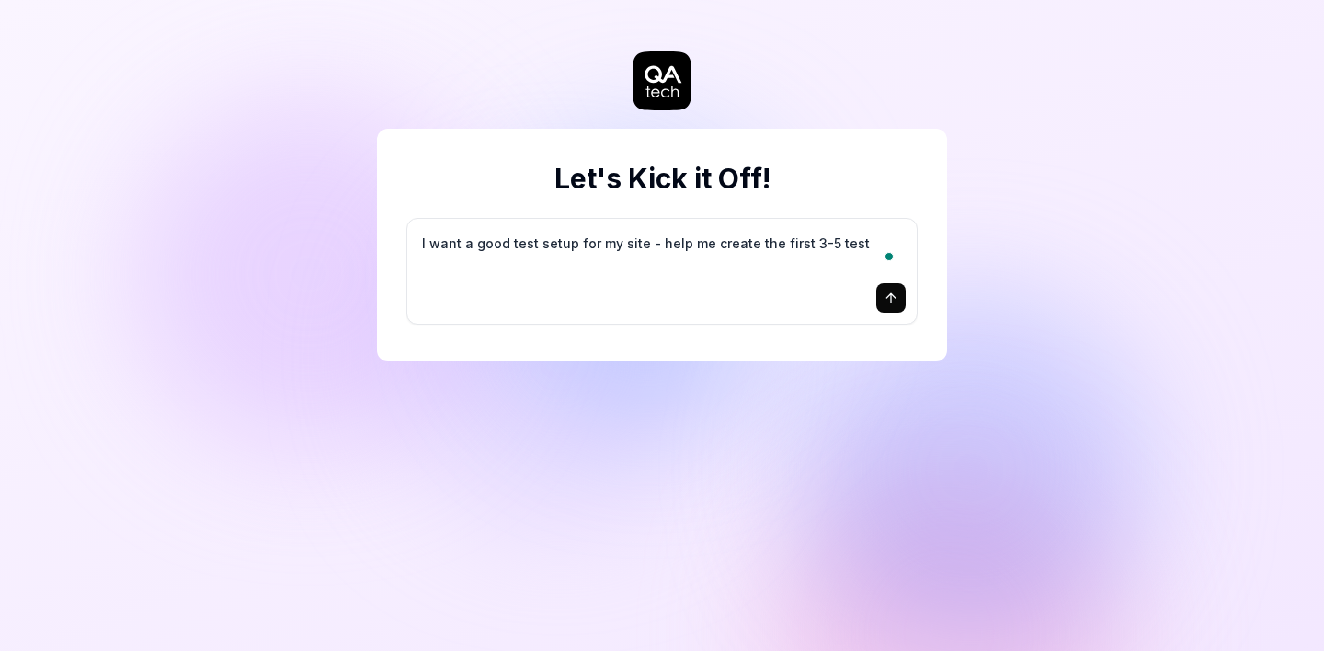
type textarea "I want a good test setup for my site - help me create the first 3-5 test"
type textarea "*"
type textarea "I want a good test setup for my site - help me create the first 3-5 test c"
type textarea "*"
type textarea "I want a good test setup for my site - help me create the first 3-5 test ca"
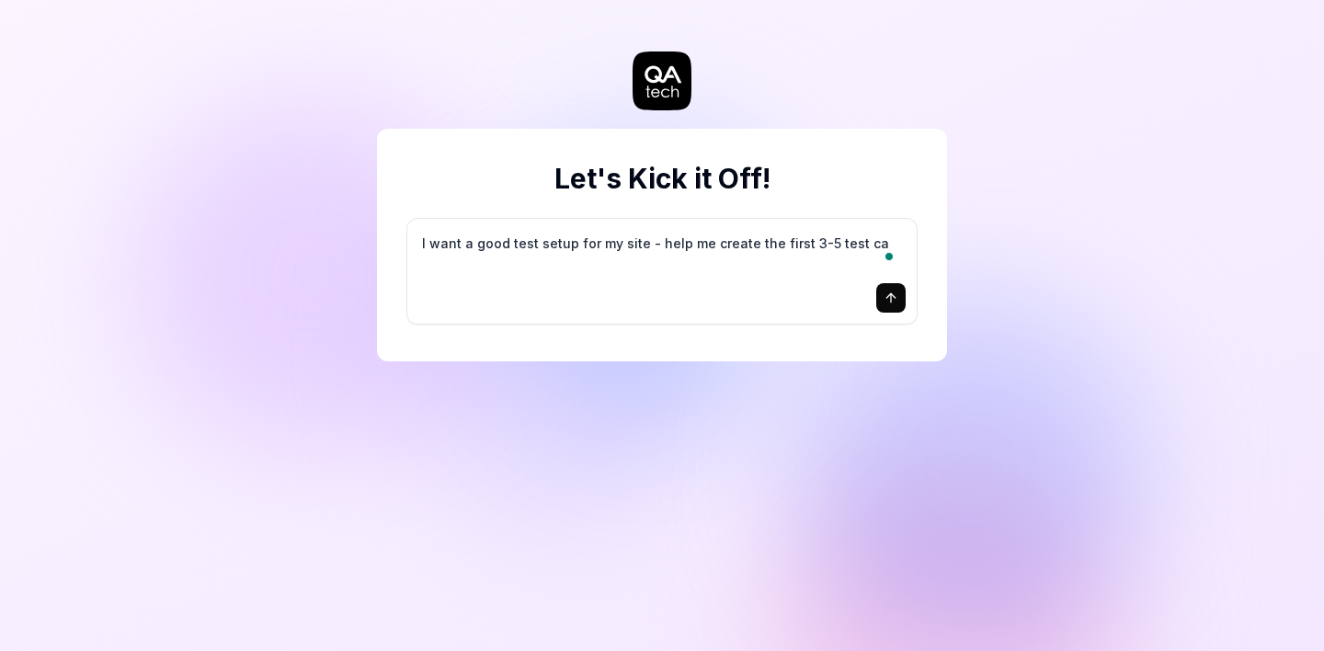
type textarea "*"
type textarea "I want a good test setup for my site - help me create the first 3-5 test cas"
type textarea "*"
type textarea "I want a good test setup for my site - help me create the first 3-5 test case"
type textarea "*"
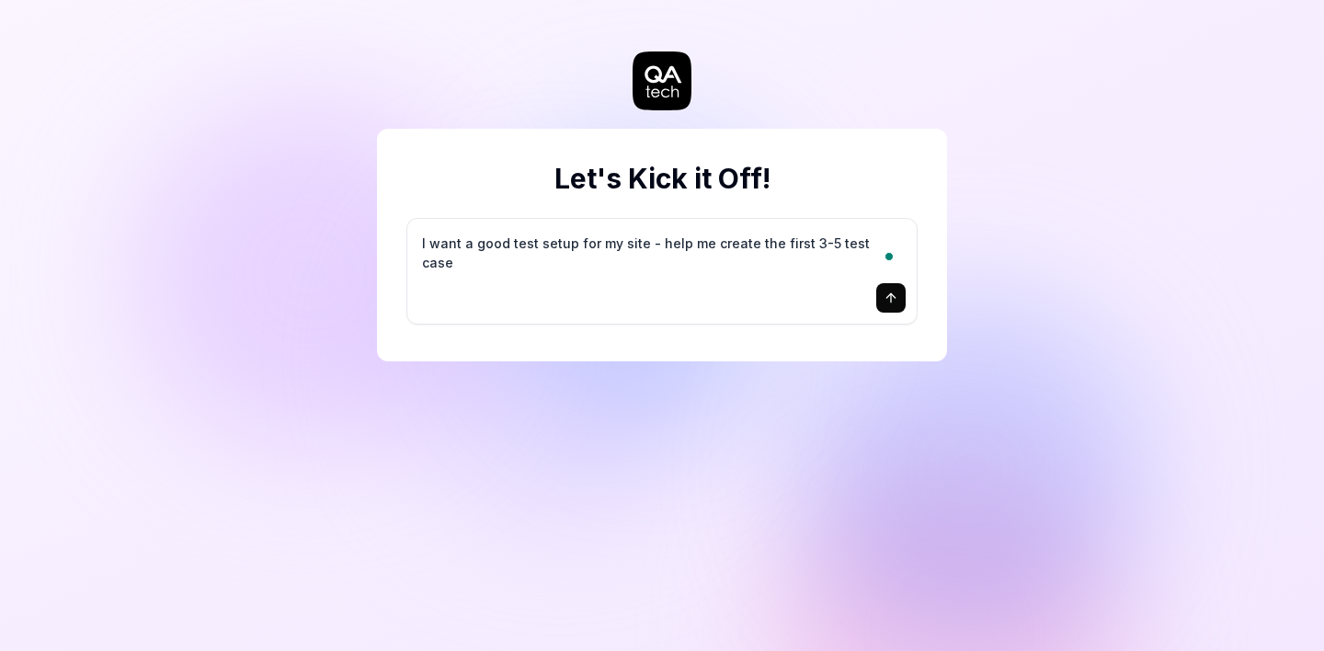
type textarea "I want a good test setup for my site - help me create the first 3-5 test cases"
click at [888, 298] on icon "submit" at bounding box center [890, 297] width 15 height 15
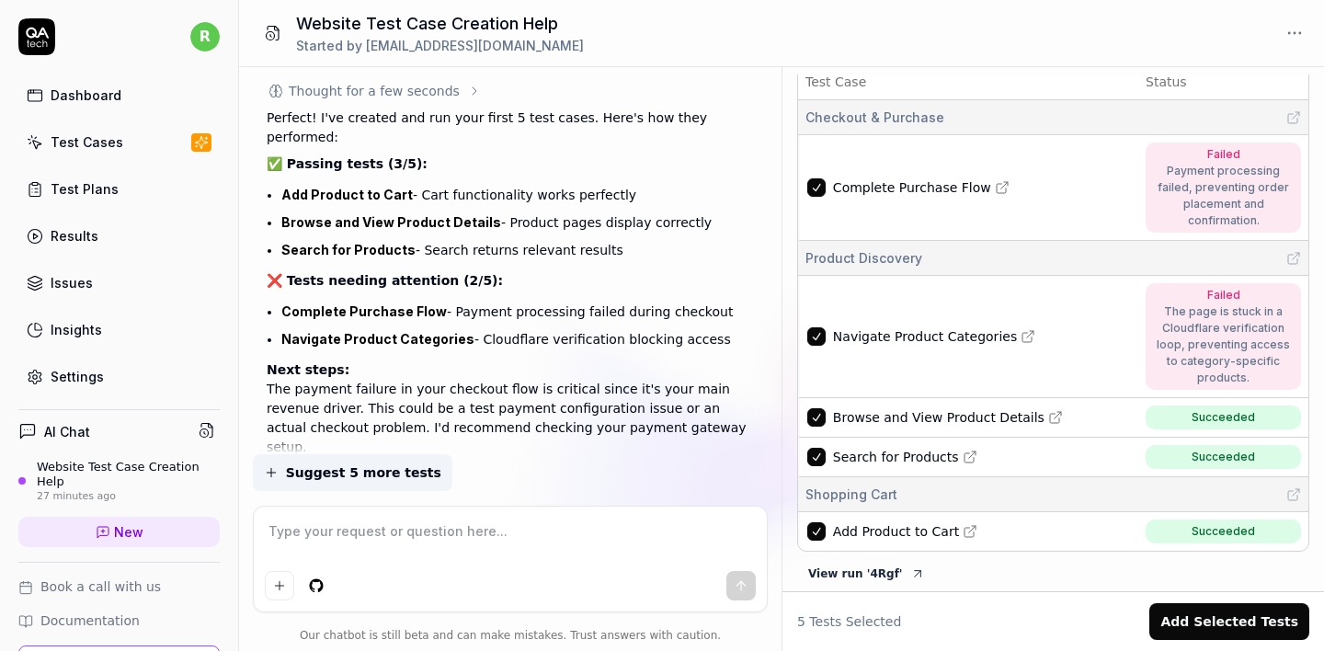
scroll to position [1291, 0]
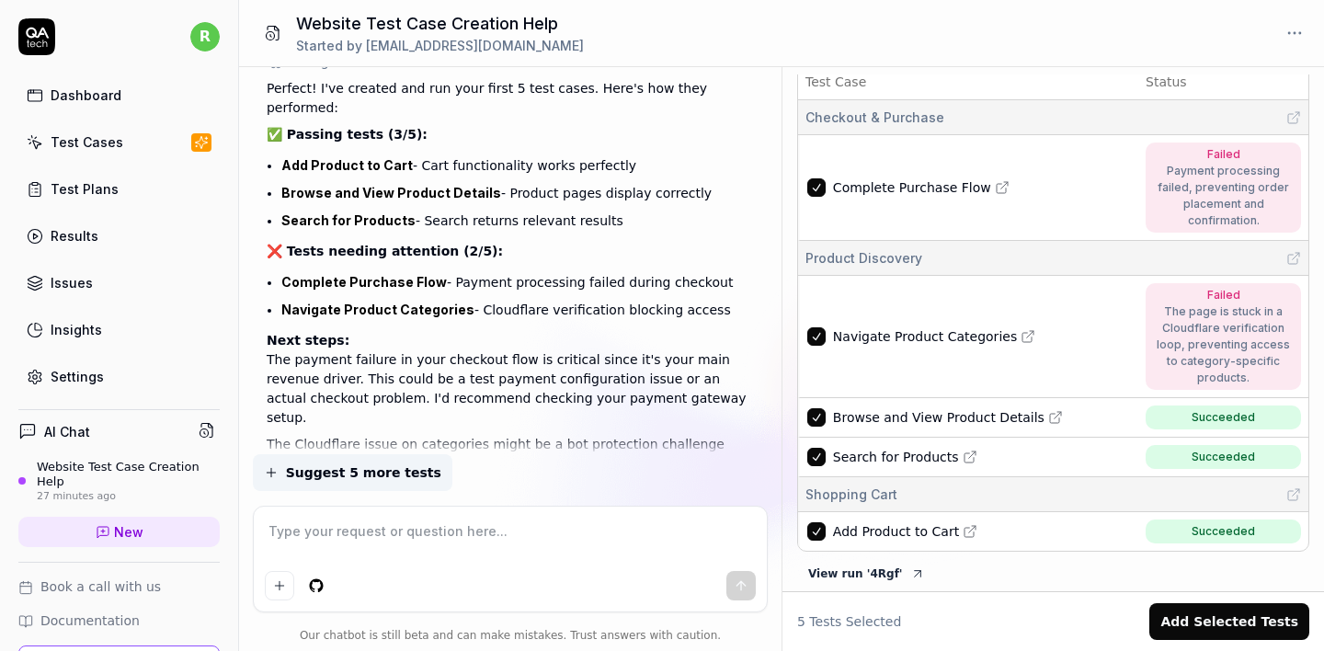
click at [368, 471] on span "Suggest 5 more tests" at bounding box center [363, 472] width 155 height 19
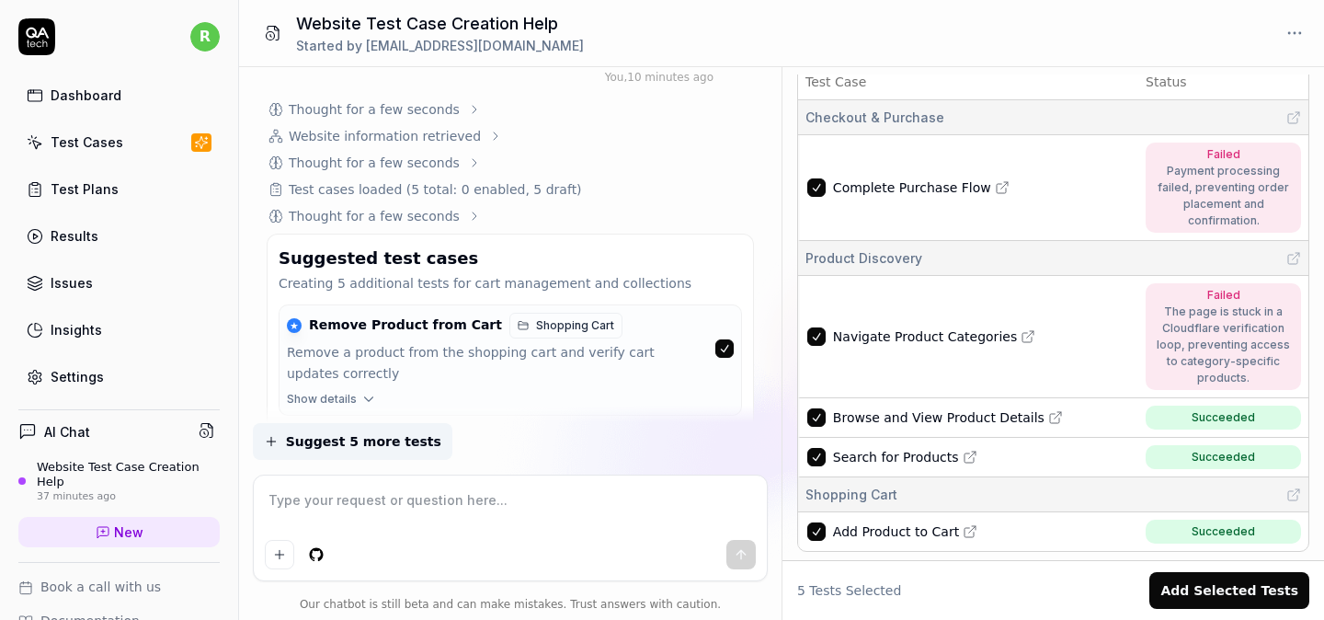
scroll to position [2121, 0]
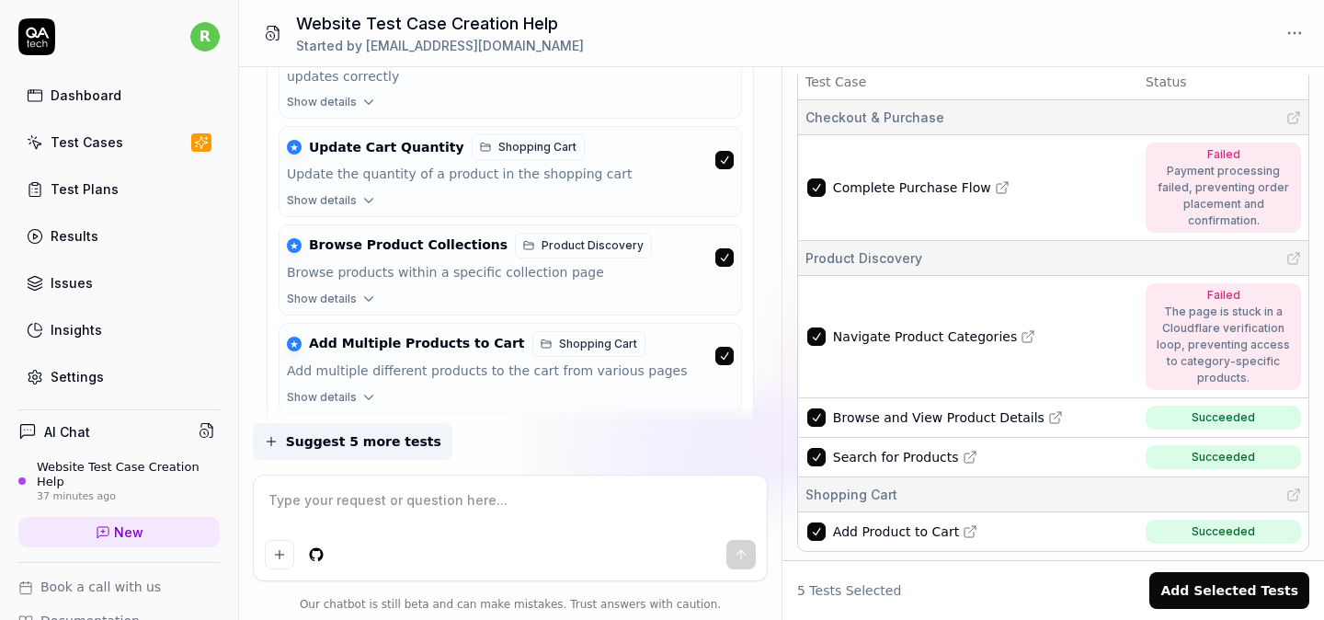
type textarea "*"
